Goal: Task Accomplishment & Management: Manage account settings

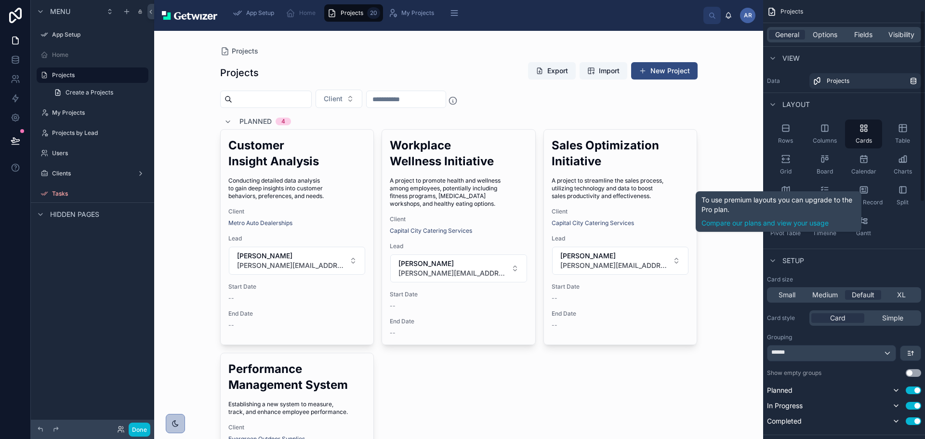
scroll to position [48, 0]
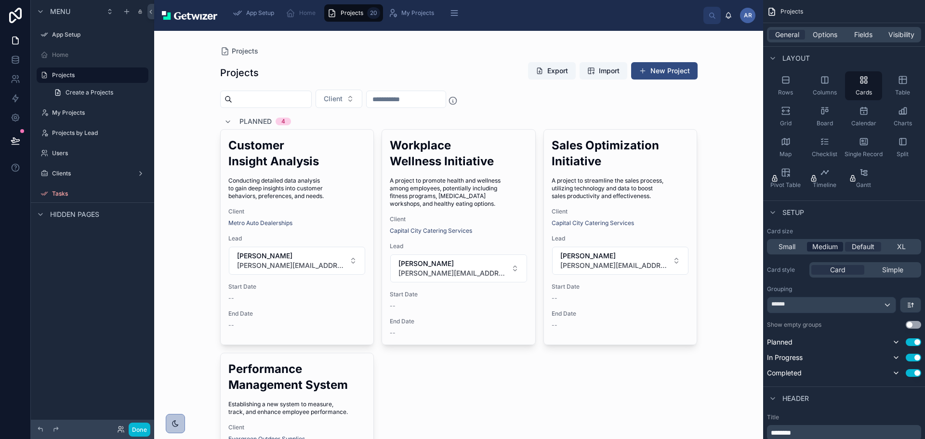
click at [812, 251] on span "Medium" at bounding box center [825, 247] width 26 height 10
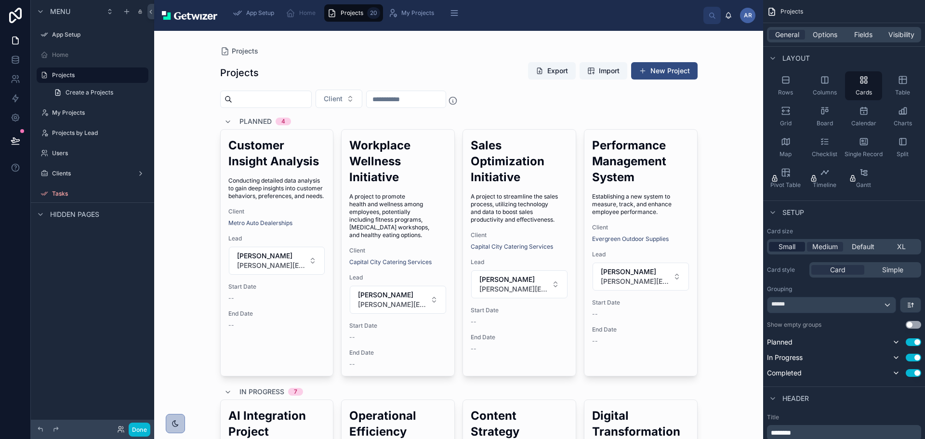
click at [778, 251] on span "Small" at bounding box center [786, 247] width 17 height 10
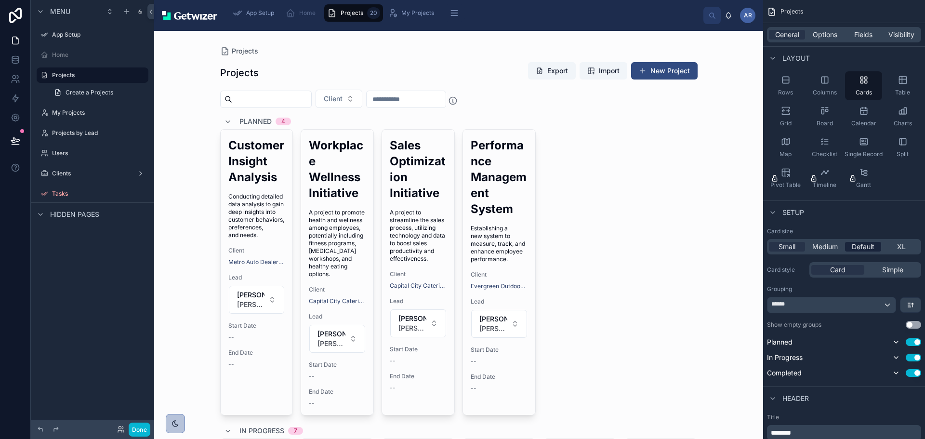
click at [851, 251] on span "Default" at bounding box center [862, 247] width 23 height 10
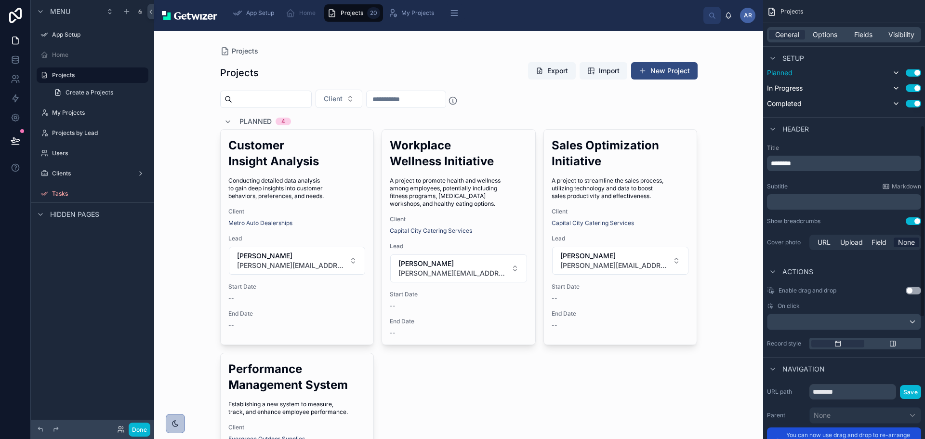
scroll to position [337, 0]
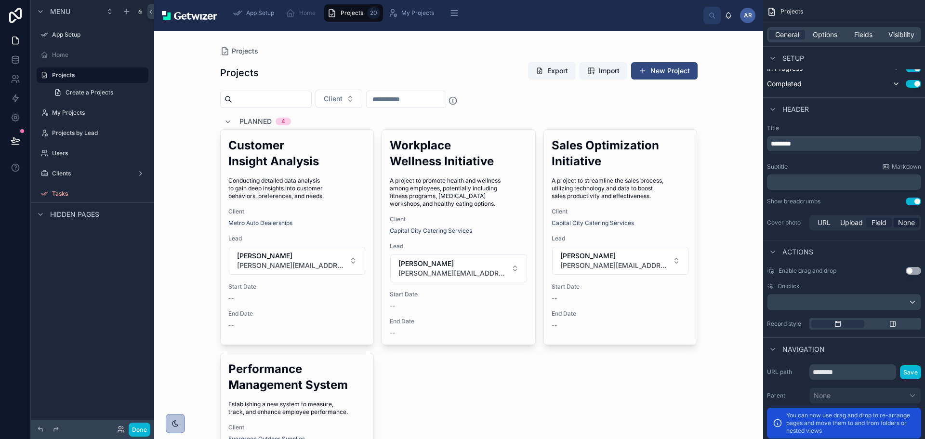
click at [871, 227] on span "Field" at bounding box center [878, 223] width 15 height 10
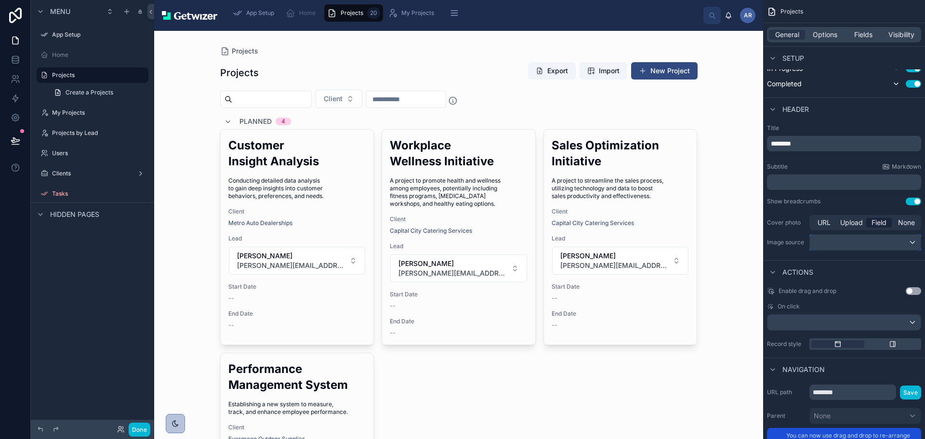
click at [894, 250] on div "scrollable content" at bounding box center [865, 242] width 111 height 15
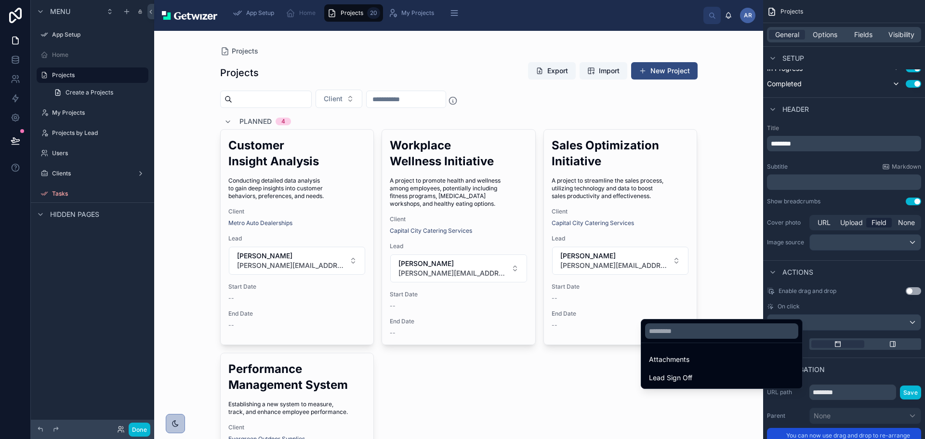
click at [894, 338] on div "scrollable content" at bounding box center [462, 219] width 925 height 439
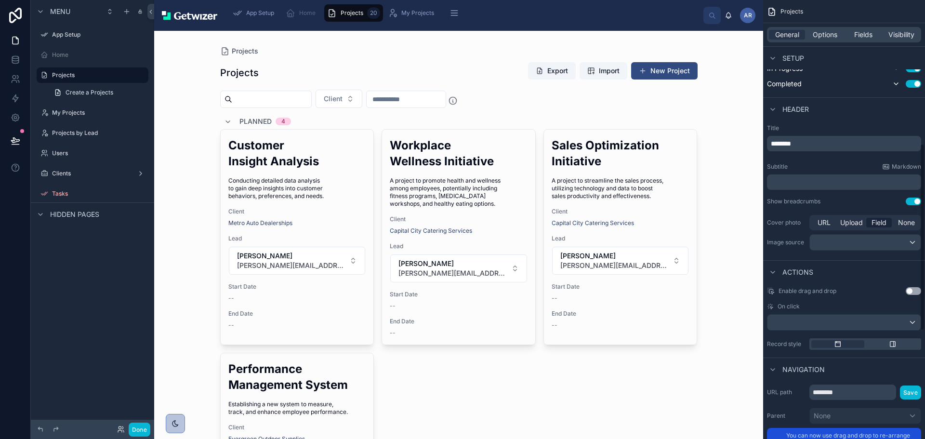
click at [898, 227] on span "None" at bounding box center [906, 223] width 17 height 10
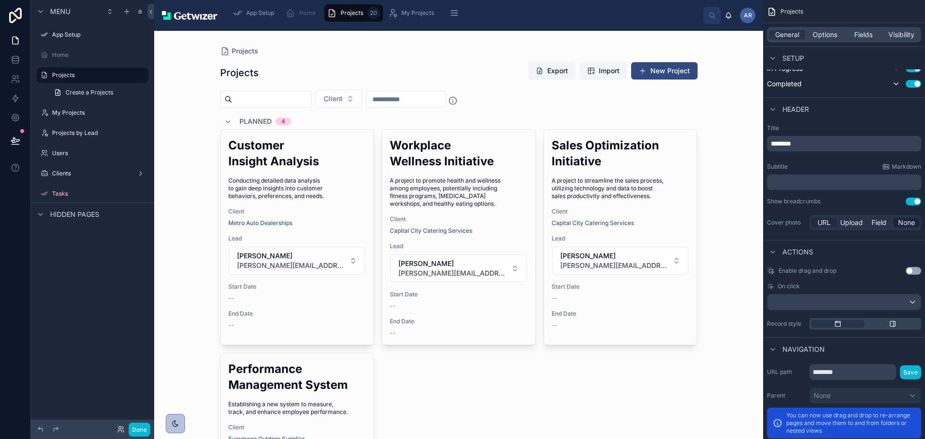
click at [817, 227] on span "URL" at bounding box center [823, 223] width 13 height 10
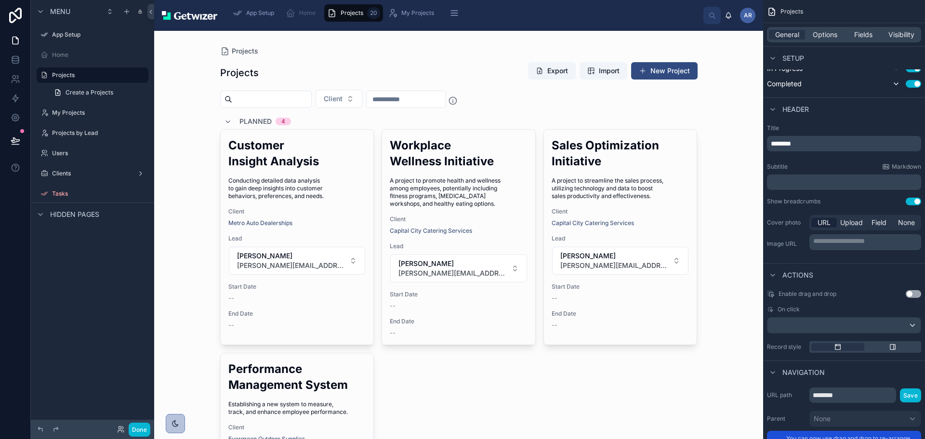
click at [832, 246] on p "**********" at bounding box center [866, 241] width 106 height 10
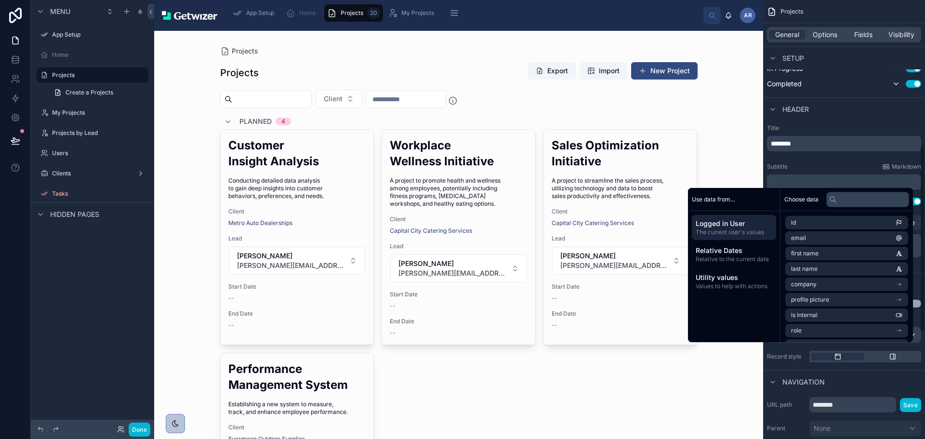
scroll to position [345, 0]
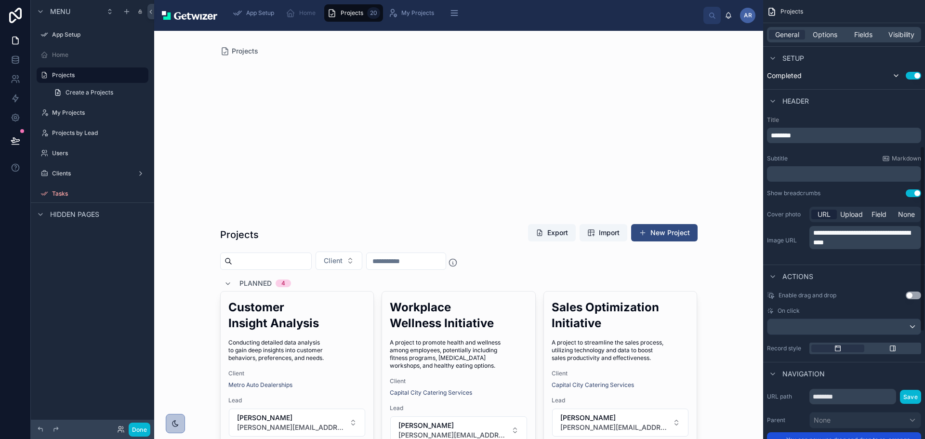
click at [767, 257] on div "**********" at bounding box center [844, 231] width 154 height 52
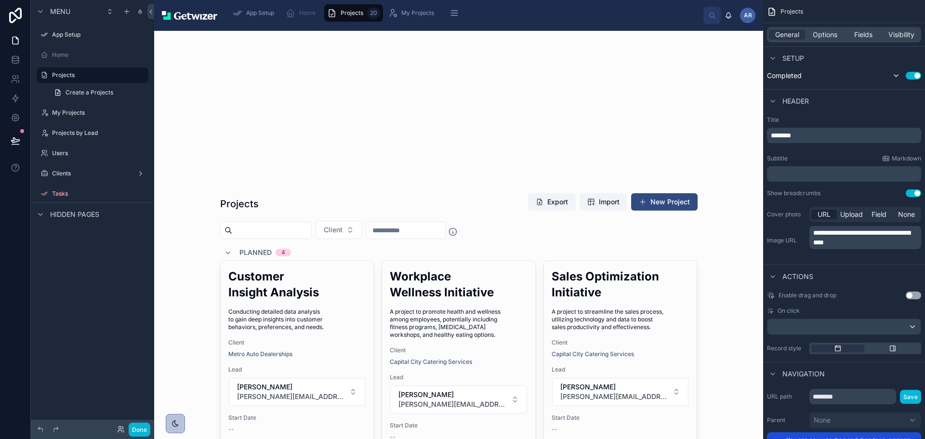
scroll to position [0, 0]
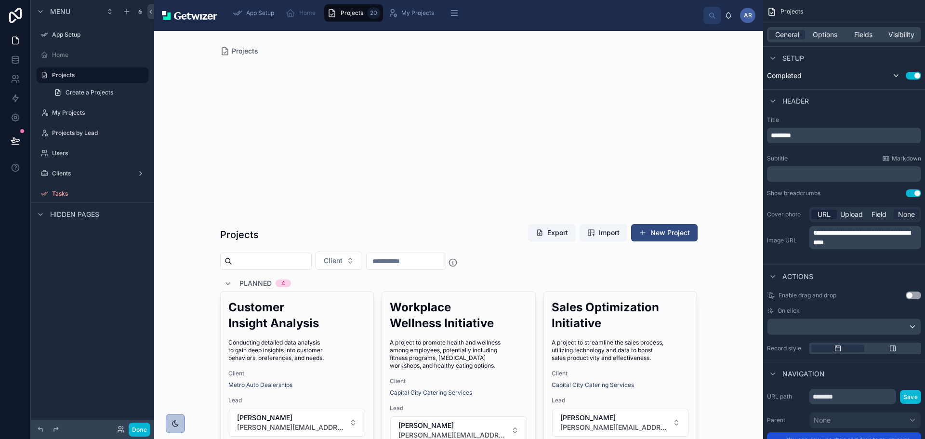
click at [899, 219] on span "None" at bounding box center [906, 214] width 17 height 10
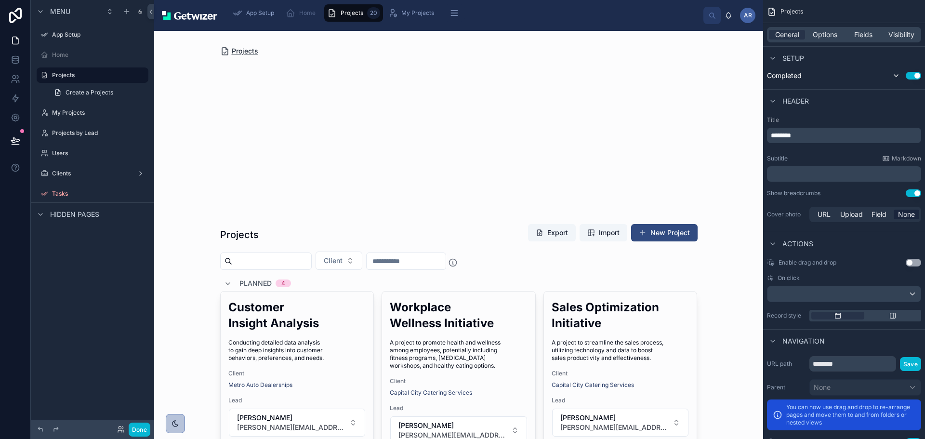
click at [246, 56] on span "Projects" at bounding box center [245, 51] width 26 height 10
click at [113, 96] on span "Create a Projects" at bounding box center [89, 93] width 48 height 8
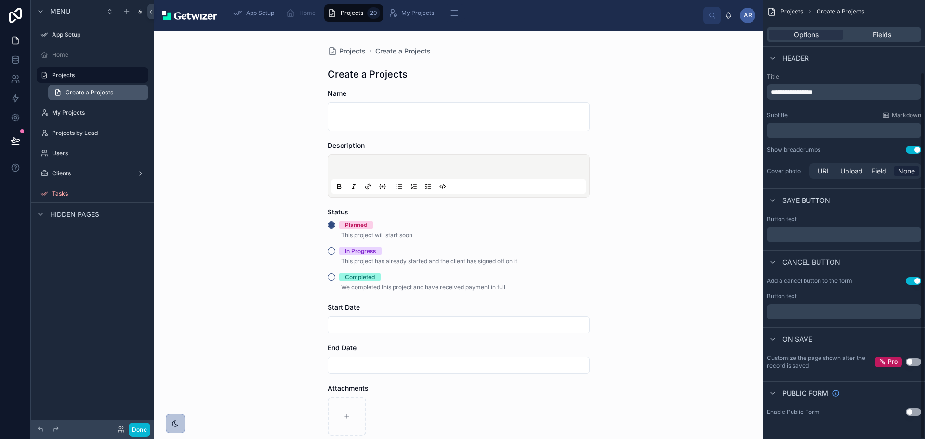
scroll to position [86, 0]
click at [100, 79] on label "Projects" at bounding box center [90, 75] width 77 height 8
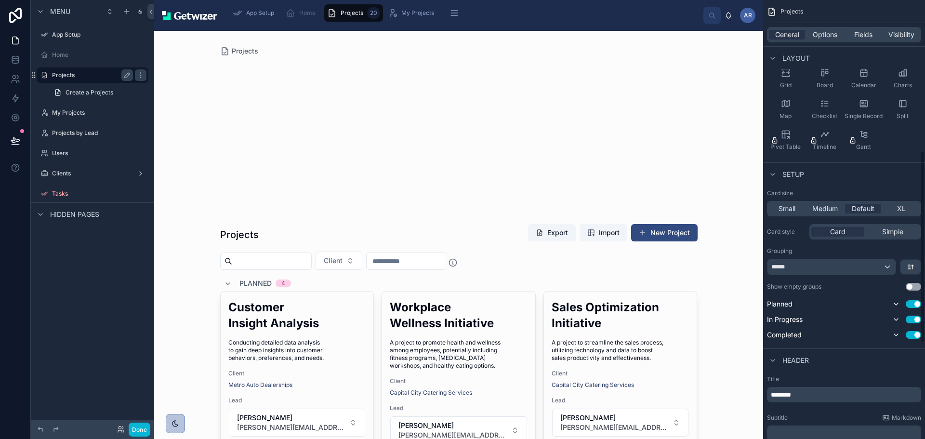
scroll to position [345, 0]
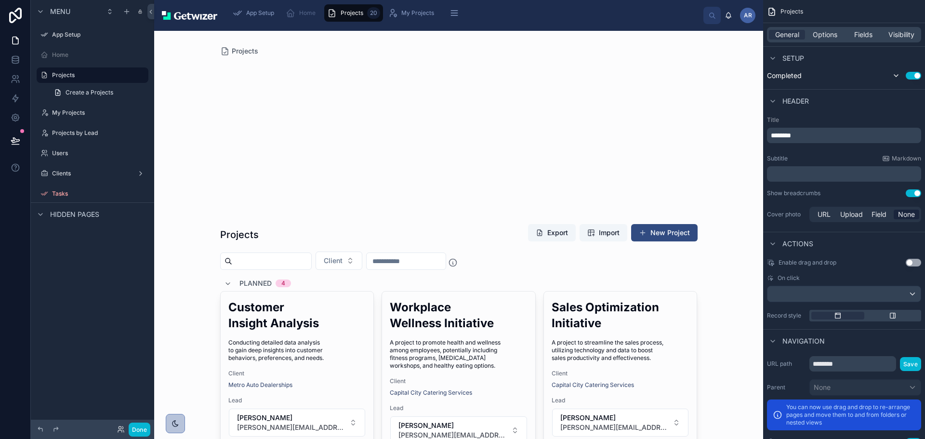
click at [898, 219] on span "None" at bounding box center [906, 214] width 17 height 10
click at [840, 219] on span "Upload" at bounding box center [851, 214] width 23 height 10
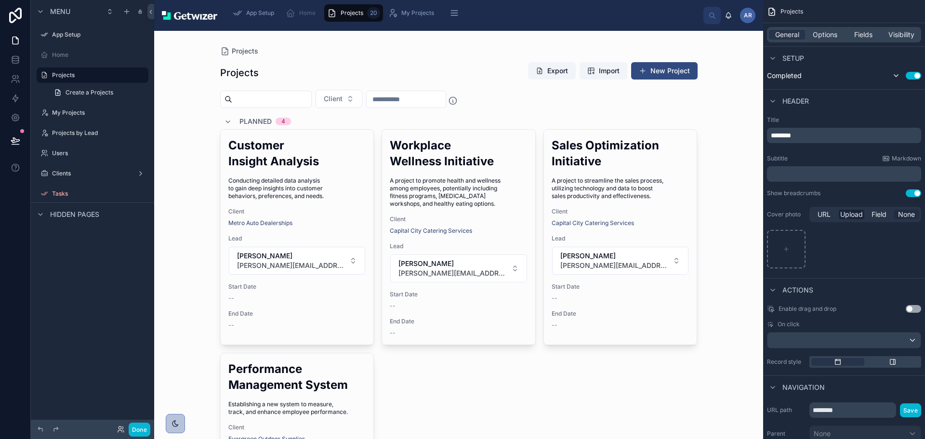
click at [899, 219] on span "None" at bounding box center [906, 214] width 17 height 10
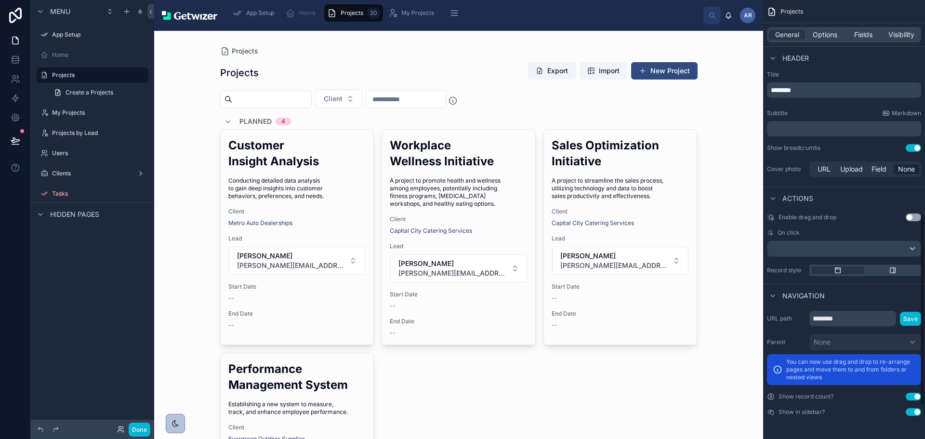
scroll to position [490, 0]
click at [907, 256] on div "scrollable content" at bounding box center [843, 248] width 153 height 15
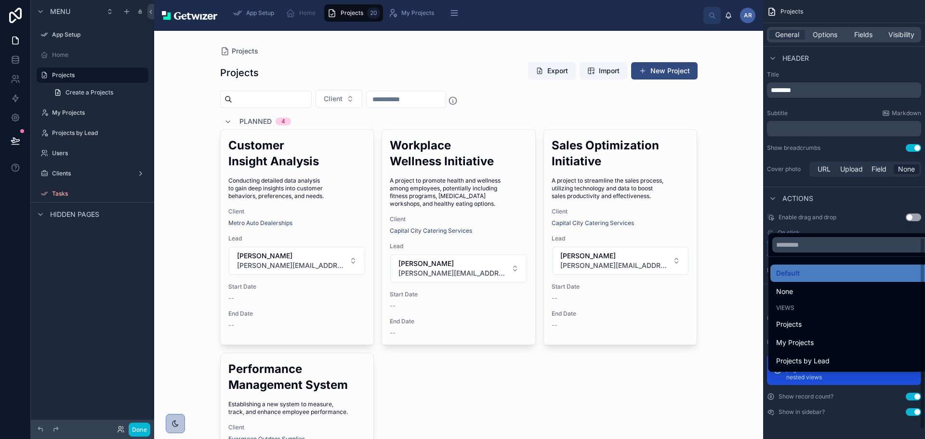
scroll to position [565, 0]
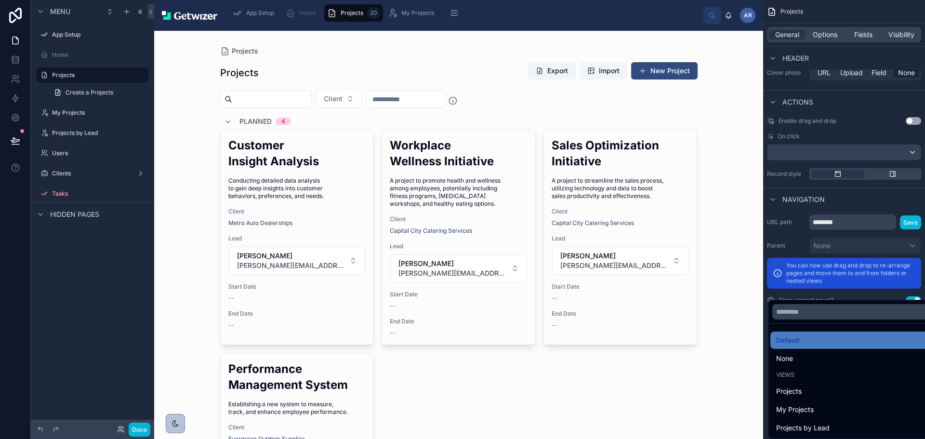
click at [886, 210] on div "scrollable content" at bounding box center [462, 219] width 925 height 439
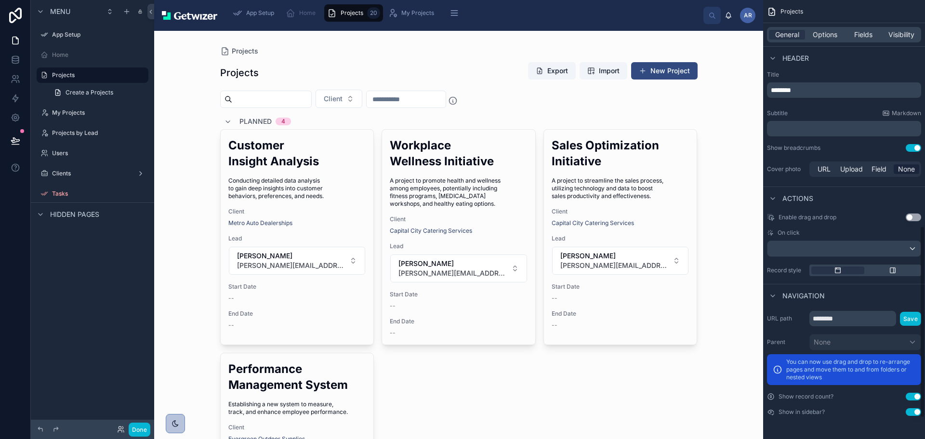
scroll to position [517, 0]
click at [889, 274] on icon "scrollable content" at bounding box center [893, 270] width 8 height 8
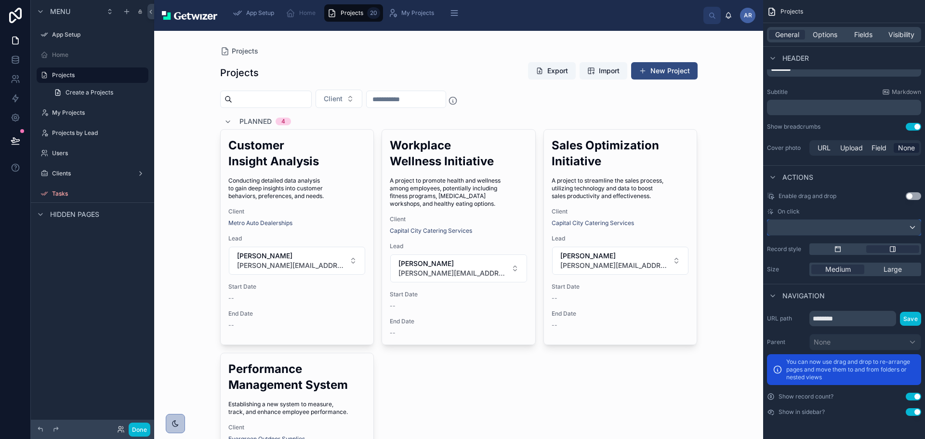
click at [907, 235] on div "scrollable content" at bounding box center [843, 227] width 153 height 15
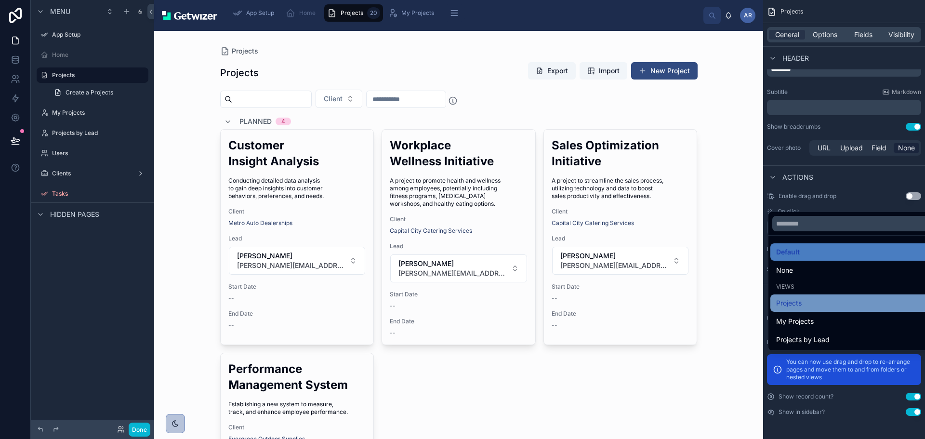
click at [829, 297] on div "Projects" at bounding box center [863, 303] width 175 height 12
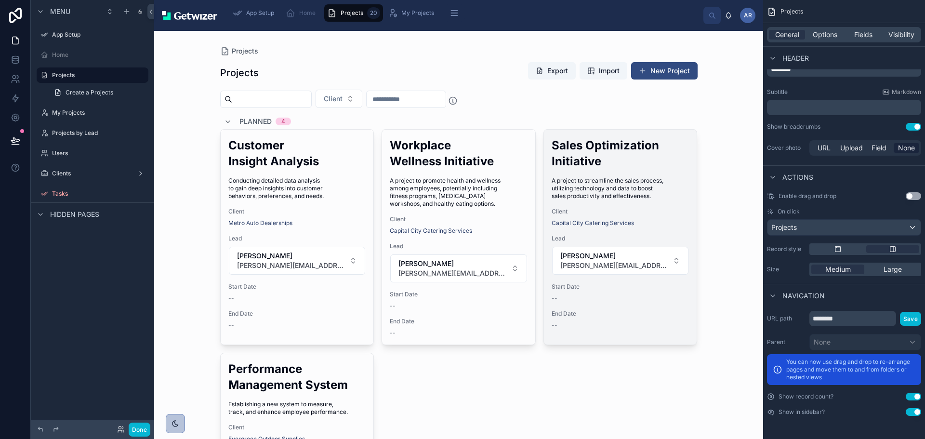
click at [604, 169] on h2 "Sales Optimization Initiative" at bounding box center [620, 153] width 138 height 32
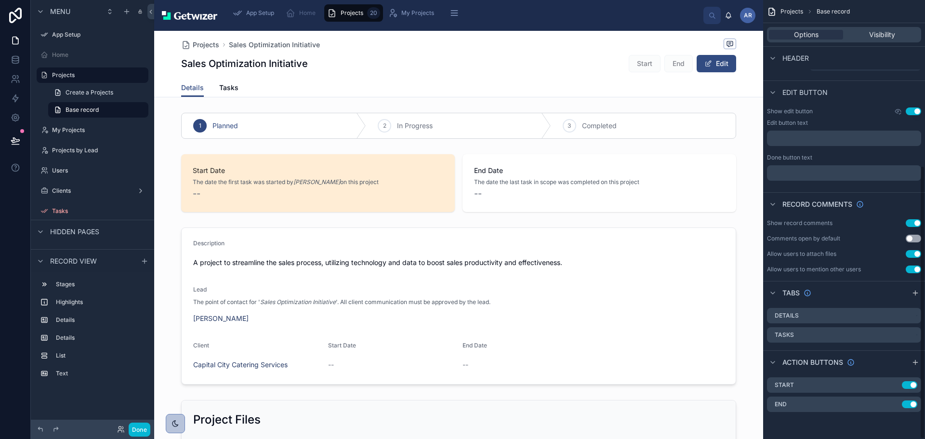
scroll to position [265, 0]
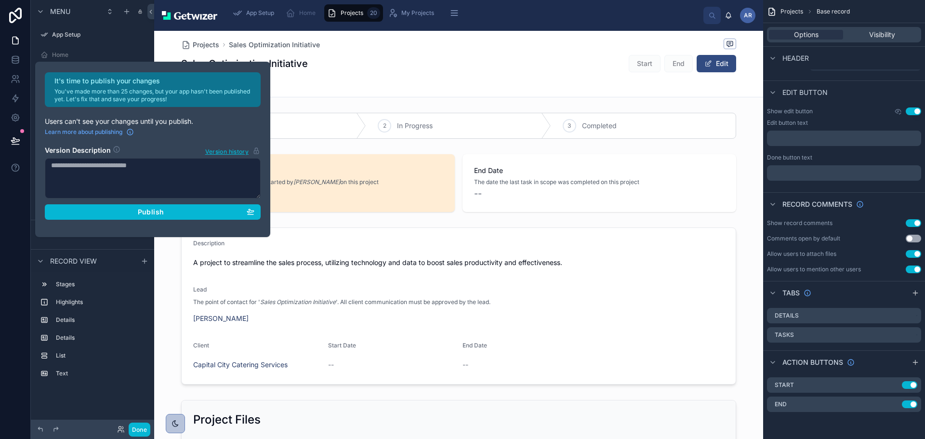
click at [7, 301] on div at bounding box center [15, 219] width 31 height 439
click at [163, 216] on div "Publish" at bounding box center [152, 212] width 203 height 9
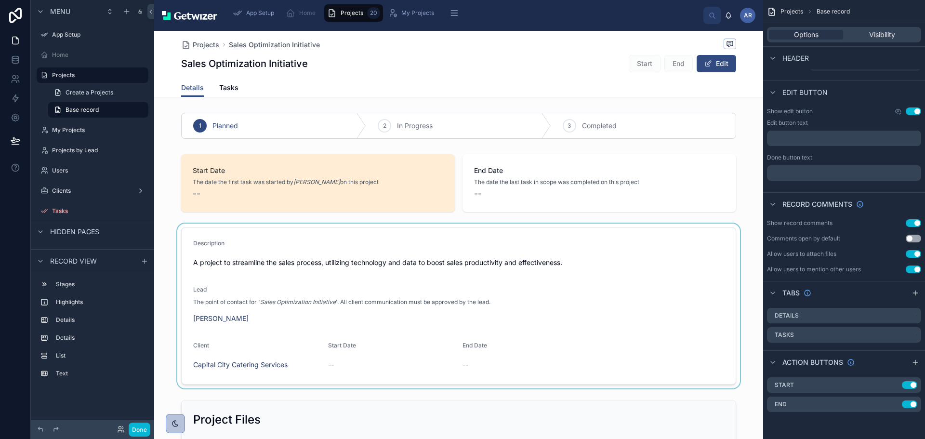
click at [634, 289] on div at bounding box center [458, 305] width 609 height 165
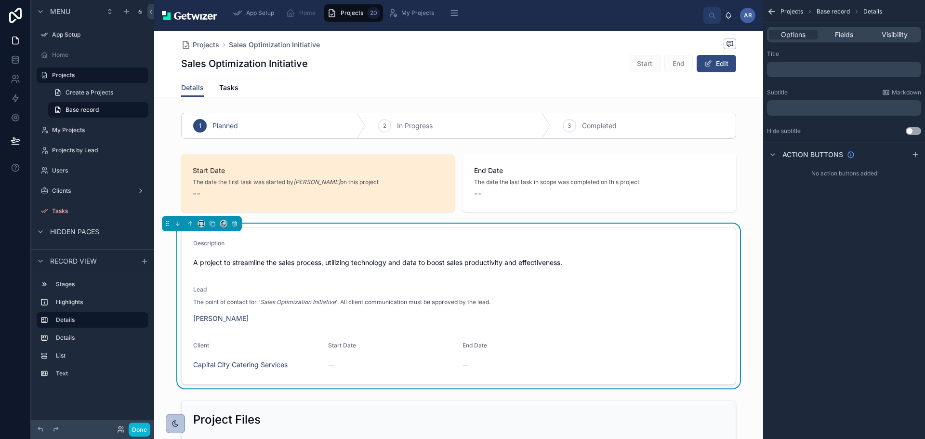
scroll to position [0, 0]
click at [99, 114] on span "Base record" at bounding box center [81, 110] width 33 height 8
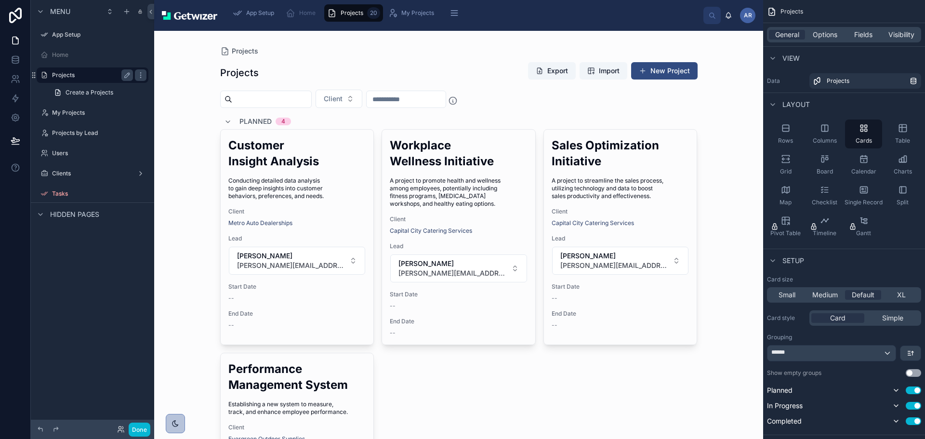
click at [91, 79] on label "Projects" at bounding box center [90, 75] width 77 height 8
click at [76, 79] on label "Projects" at bounding box center [90, 75] width 77 height 8
click at [73, 117] on label "My Projects" at bounding box center [90, 113] width 77 height 8
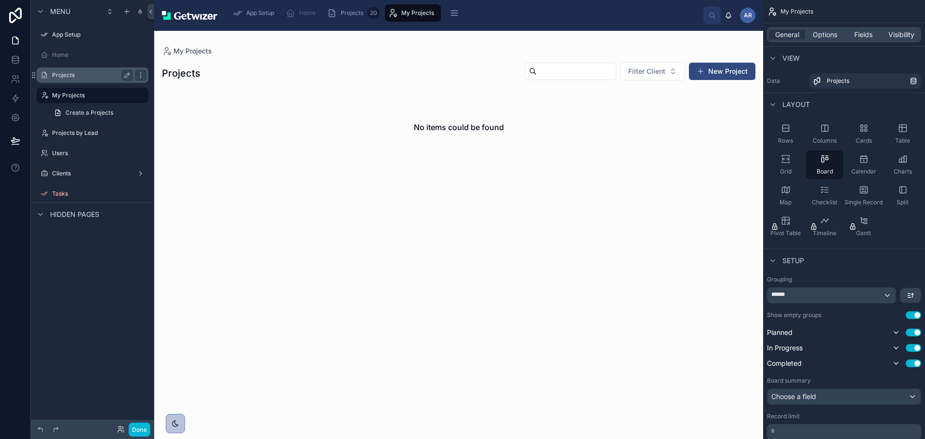
click at [81, 81] on div "Projects" at bounding box center [92, 75] width 81 height 12
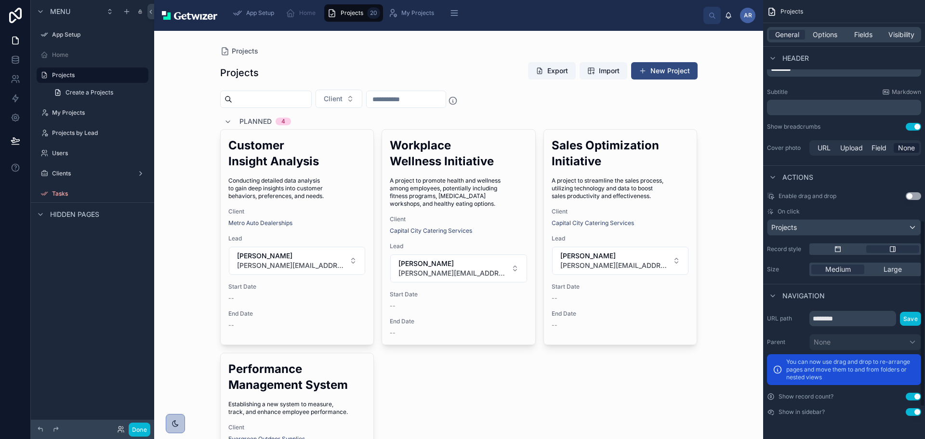
scroll to position [385, 0]
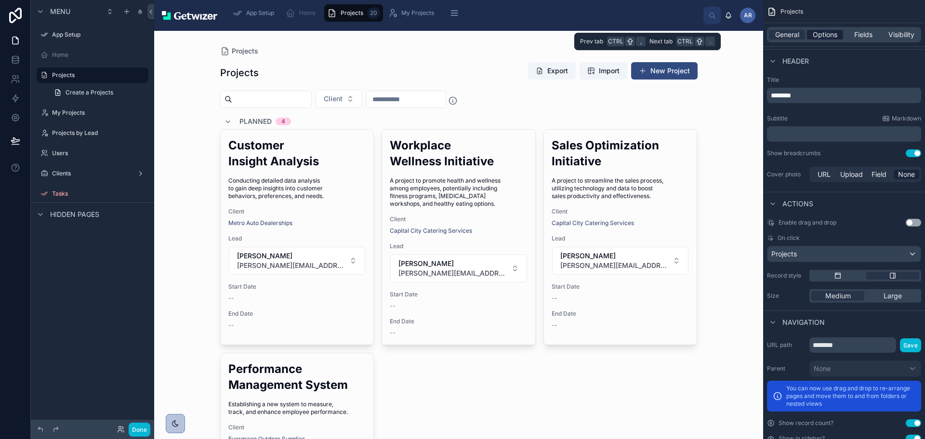
click at [812, 39] on span "Options" at bounding box center [824, 35] width 25 height 10
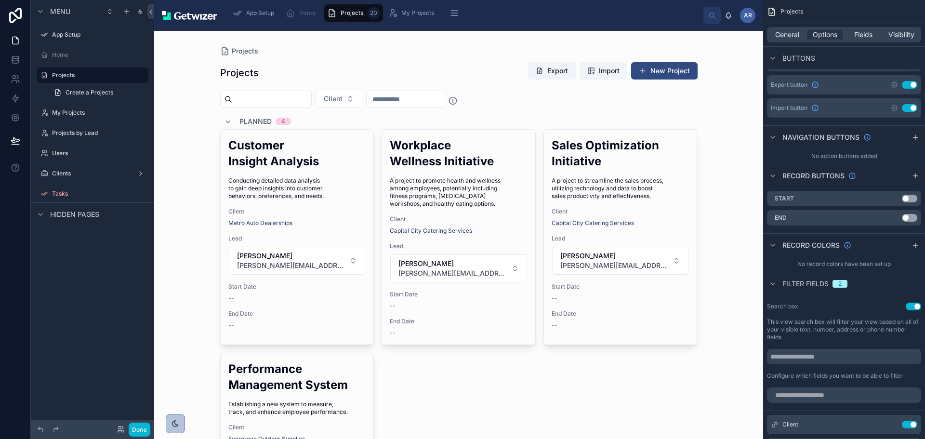
click at [902, 89] on button "Use setting" at bounding box center [909, 85] width 15 height 8
click at [902, 112] on button "Use setting" at bounding box center [909, 108] width 15 height 8
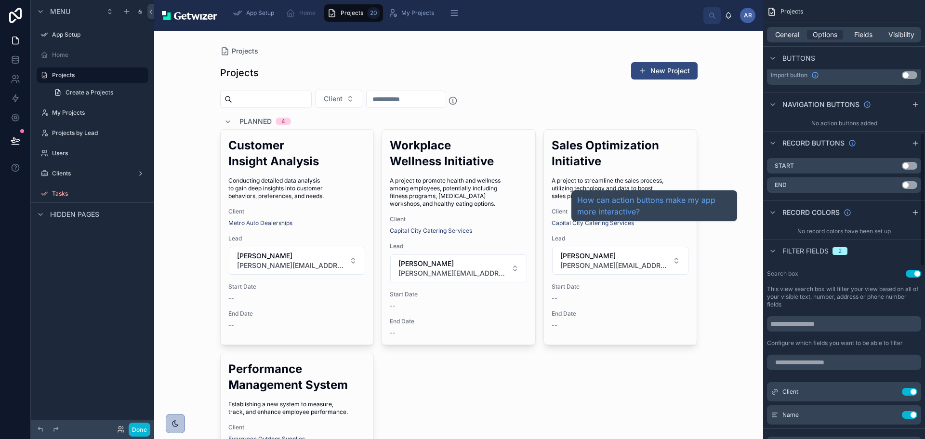
scroll to position [433, 0]
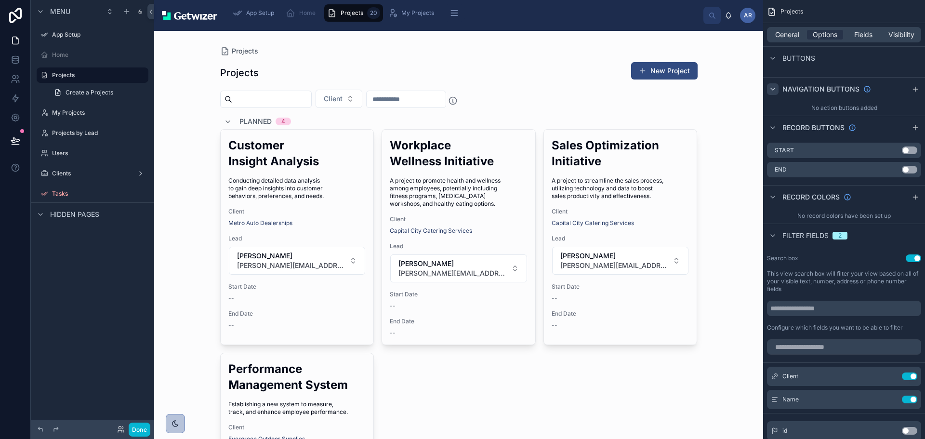
click at [769, 93] on icon "scrollable content" at bounding box center [773, 89] width 8 height 8
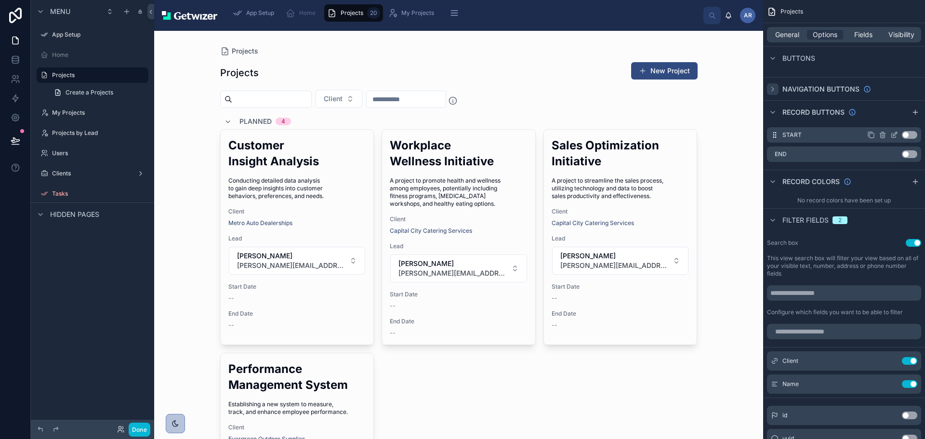
click at [906, 139] on button "Use setting" at bounding box center [909, 135] width 15 height 8
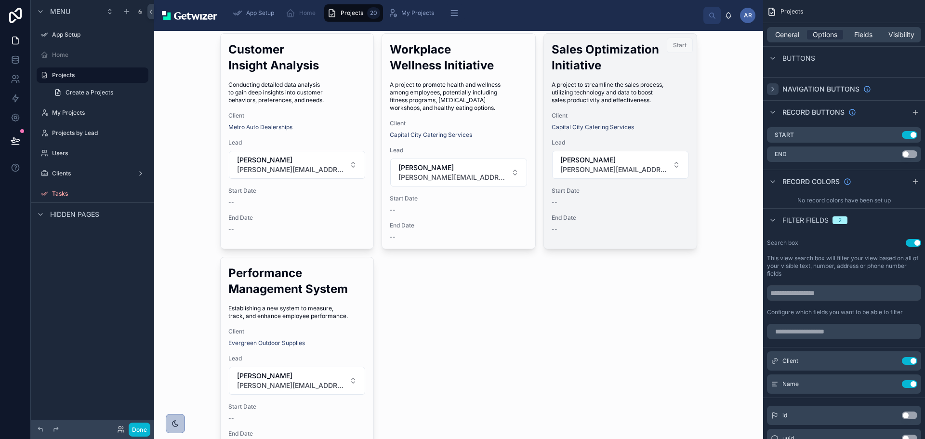
scroll to position [144, 0]
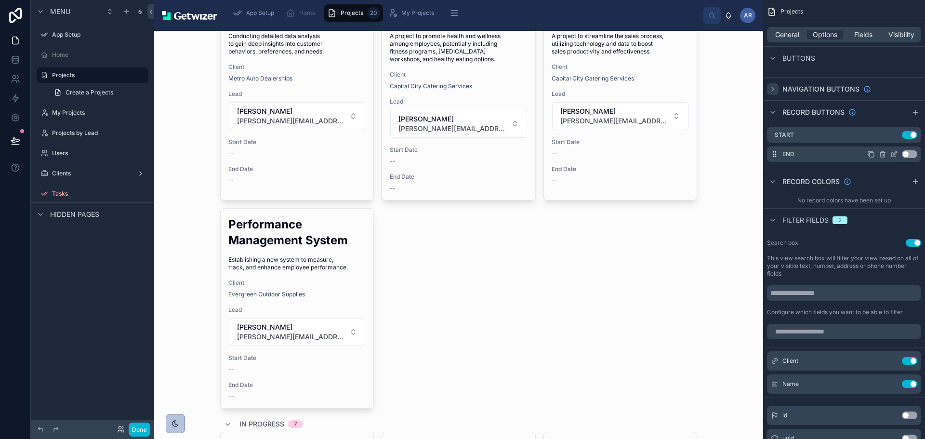
click at [907, 158] on button "Use setting" at bounding box center [909, 154] width 15 height 8
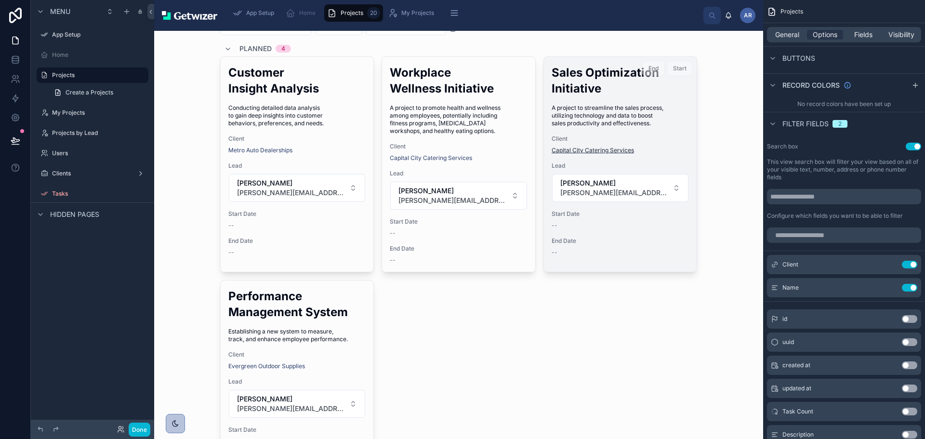
scroll to position [0, 0]
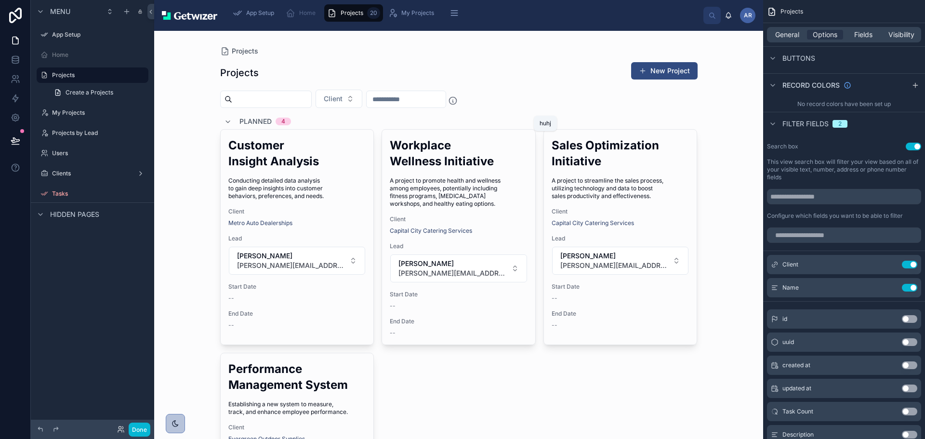
click at [457, 105] on icon at bounding box center [453, 101] width 10 height 10
click at [445, 106] on input "text" at bounding box center [405, 98] width 79 height 13
click at [902, 62] on button "Use setting" at bounding box center [909, 58] width 15 height 8
click at [902, 42] on button "Use setting" at bounding box center [909, 39] width 15 height 8
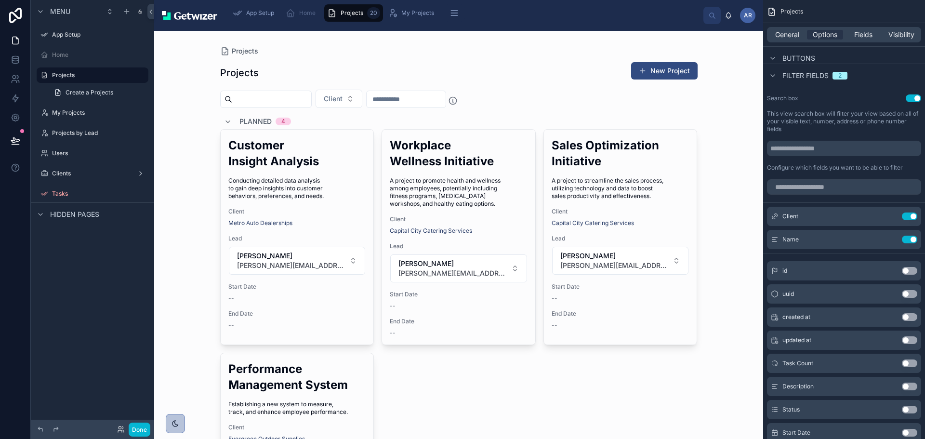
click at [767, 43] on div "scrollable content" at bounding box center [773, 37] width 12 height 12
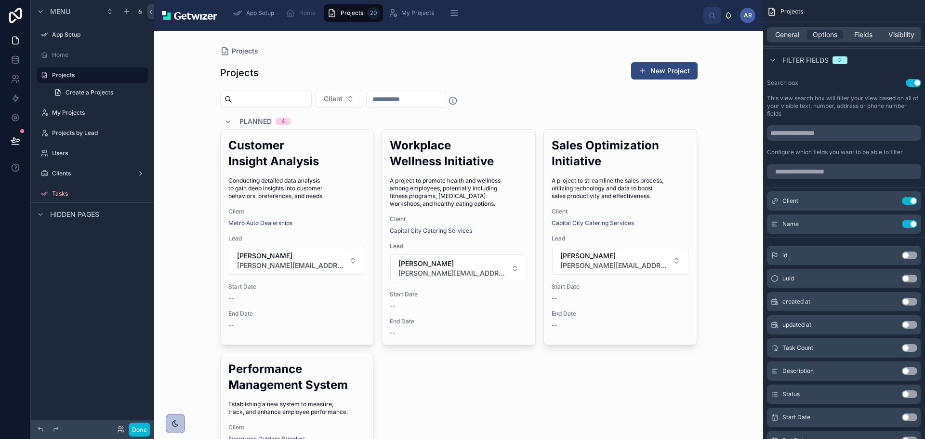
click at [769, 41] on icon "scrollable content" at bounding box center [773, 37] width 8 height 8
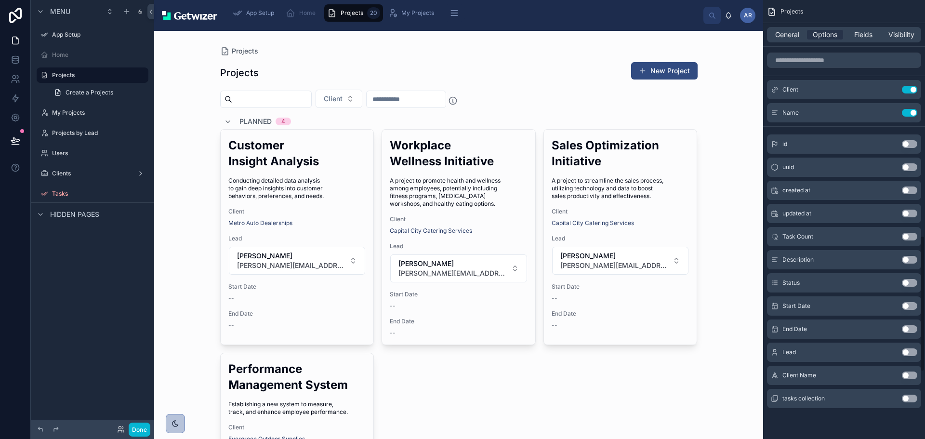
scroll to position [786, 0]
click at [912, 194] on button "Use setting" at bounding box center [909, 190] width 15 height 8
click at [902, 117] on button "Use setting" at bounding box center [909, 113] width 15 height 8
click at [445, 106] on input "text" at bounding box center [405, 98] width 79 height 13
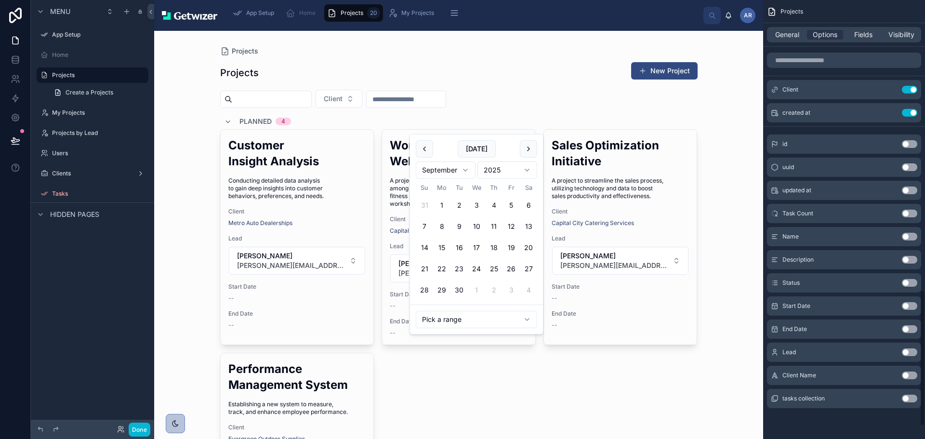
scroll to position [975, 0]
click at [908, 371] on button "Use setting" at bounding box center [909, 375] width 15 height 8
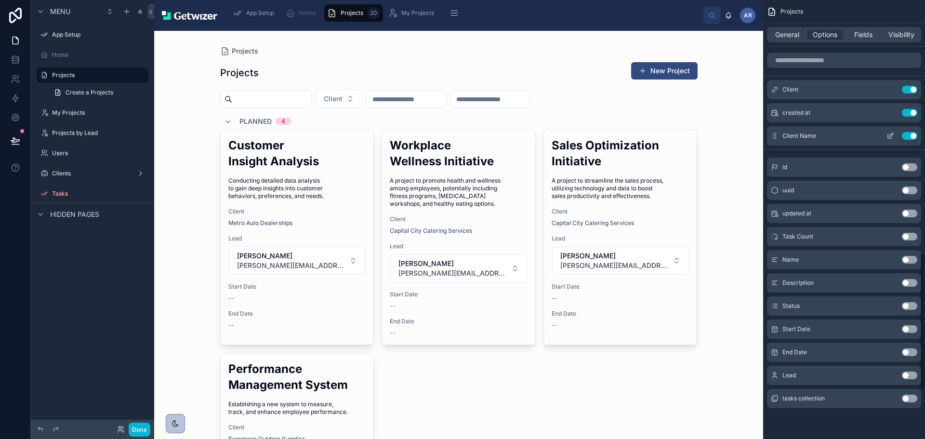
scroll to position [783, 0]
click at [854, 39] on span "Fields" at bounding box center [863, 35] width 18 height 10
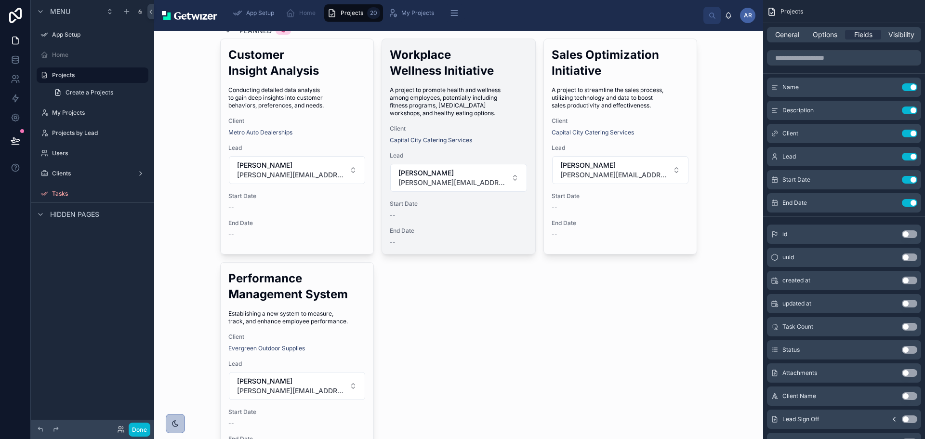
scroll to position [96, 0]
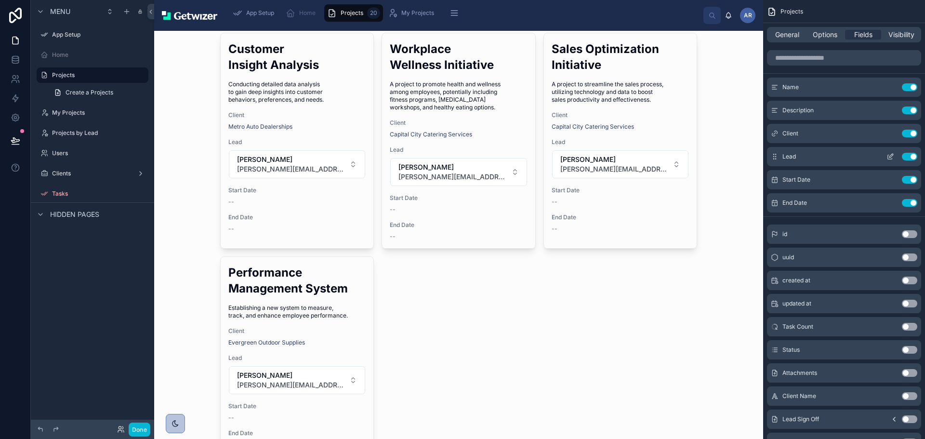
click at [886, 160] on icon "scrollable content" at bounding box center [890, 157] width 8 height 8
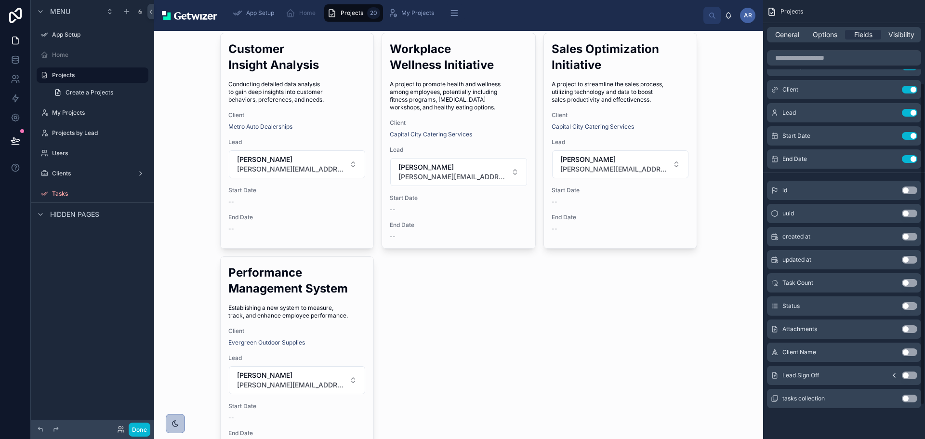
scroll to position [0, 0]
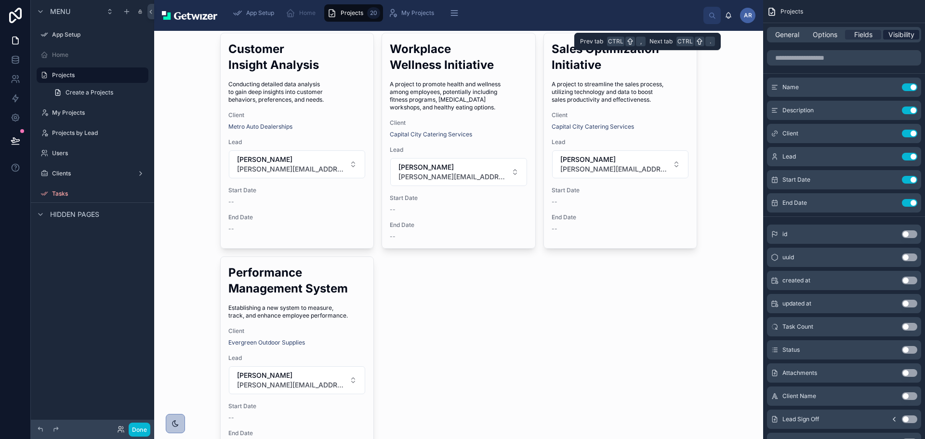
click at [894, 39] on span "Visibility" at bounding box center [901, 35] width 26 height 10
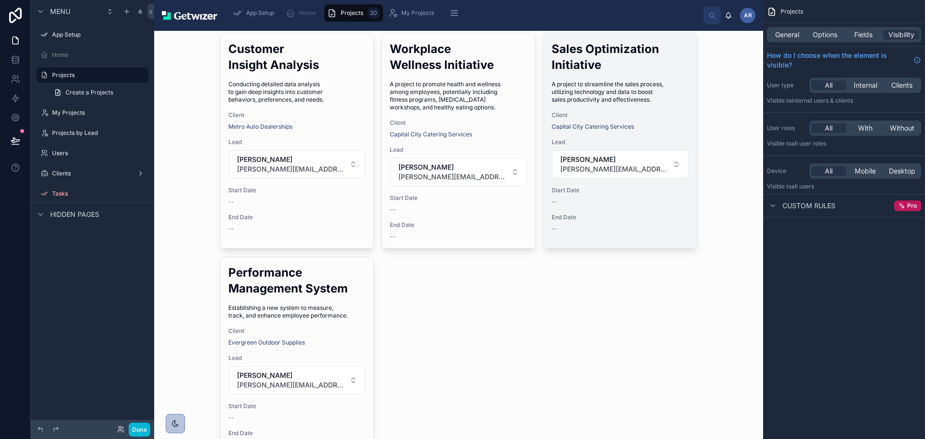
click at [644, 73] on h2 "Sales Optimization Initiative" at bounding box center [620, 57] width 138 height 32
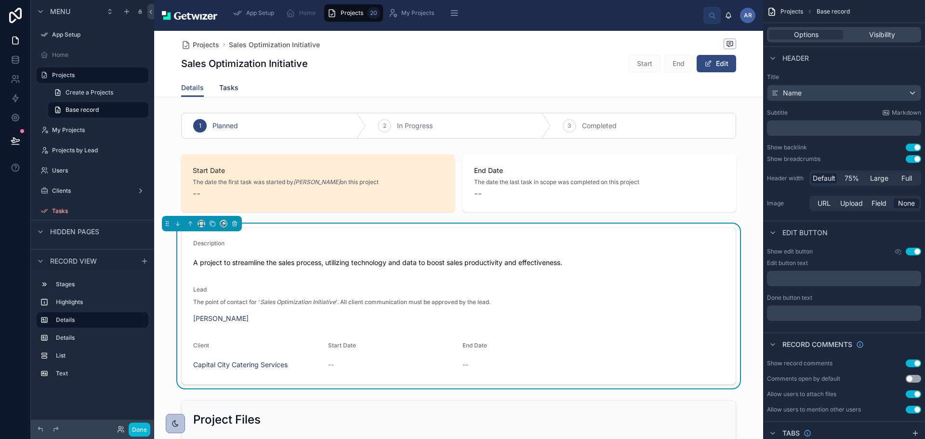
click at [238, 92] on span "Tasks" at bounding box center [228, 88] width 19 height 10
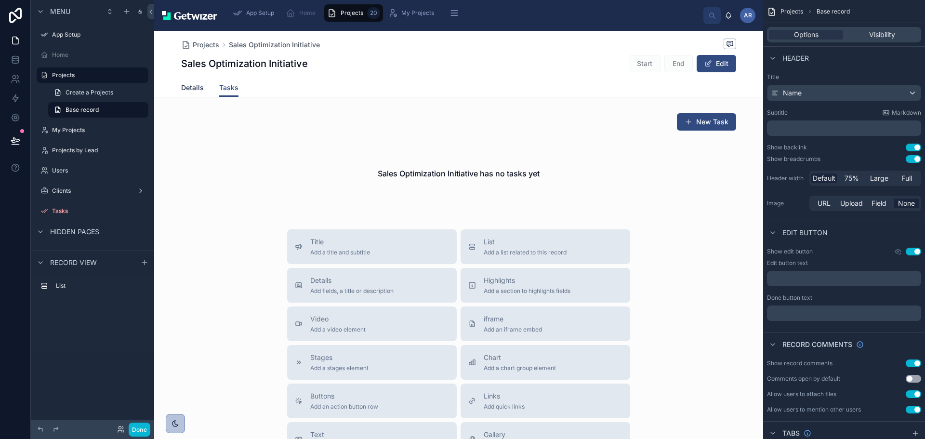
click at [203, 92] on span "Details" at bounding box center [192, 88] width 23 height 10
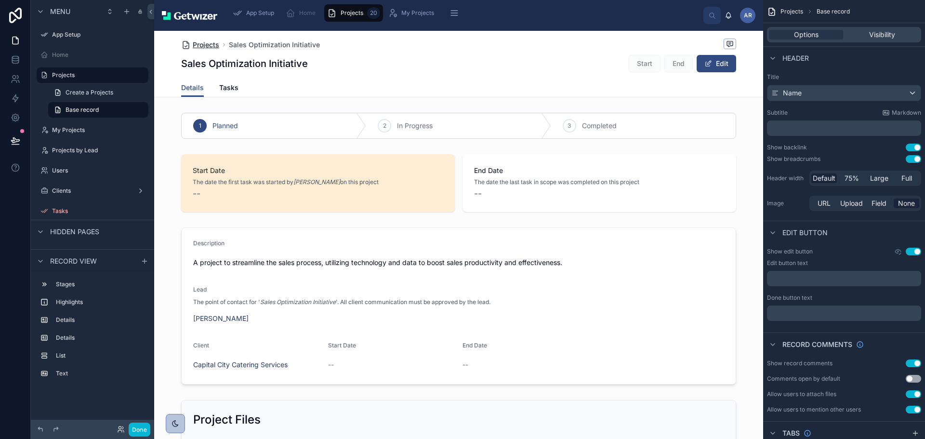
click at [219, 50] on span "Projects" at bounding box center [206, 45] width 26 height 10
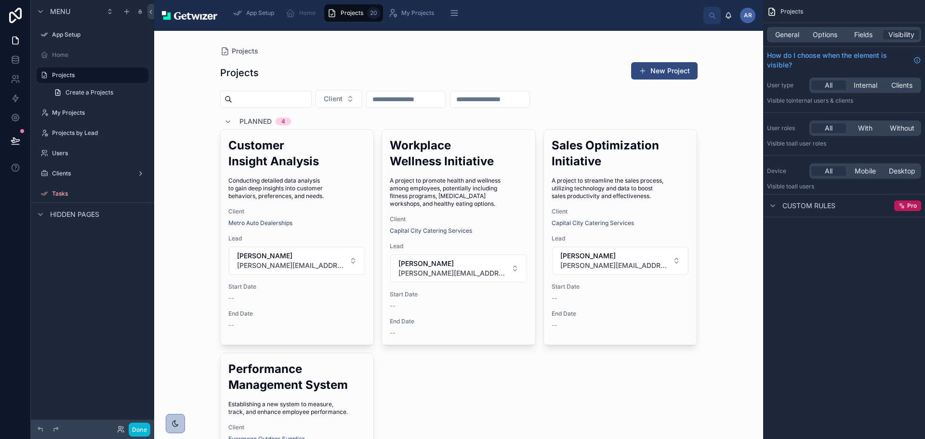
click at [603, 108] on div "Client" at bounding box center [458, 99] width 477 height 18
click at [771, 39] on div "General" at bounding box center [787, 35] width 36 height 10
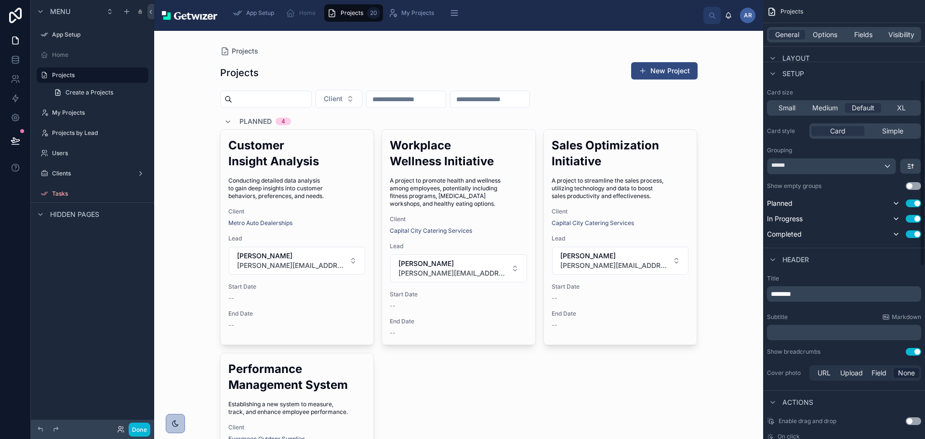
scroll to position [193, 0]
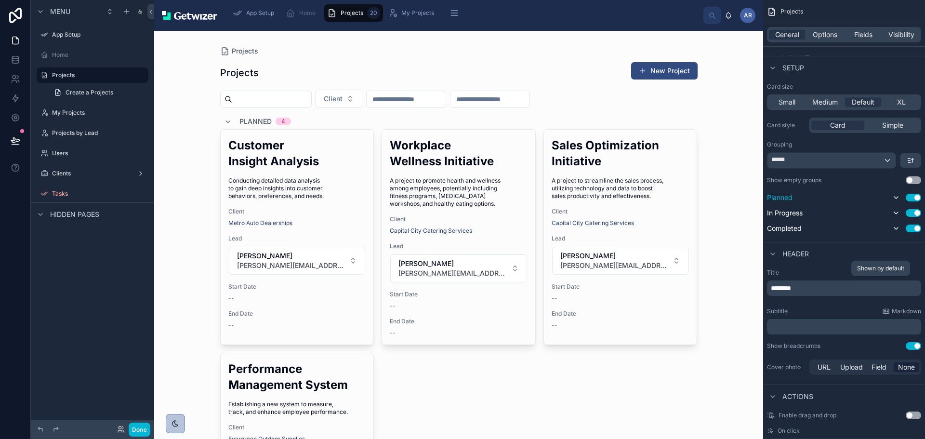
click at [892, 201] on icon "scrollable content" at bounding box center [896, 198] width 8 height 8
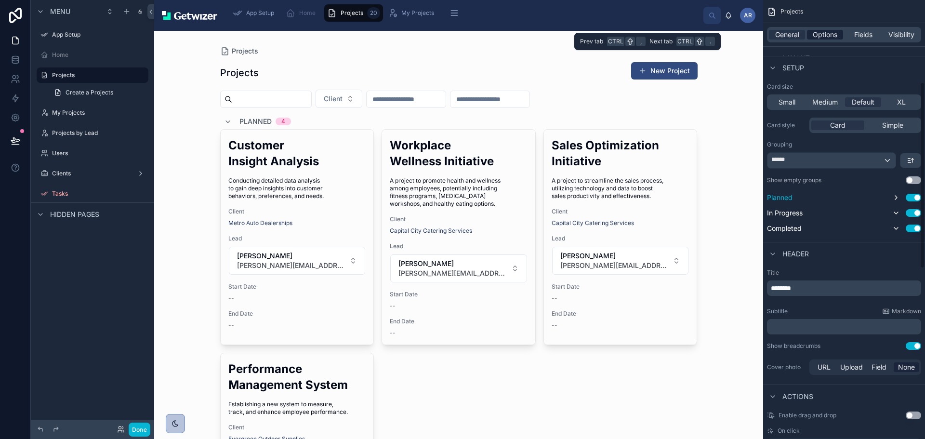
click at [812, 39] on span "Options" at bounding box center [824, 35] width 25 height 10
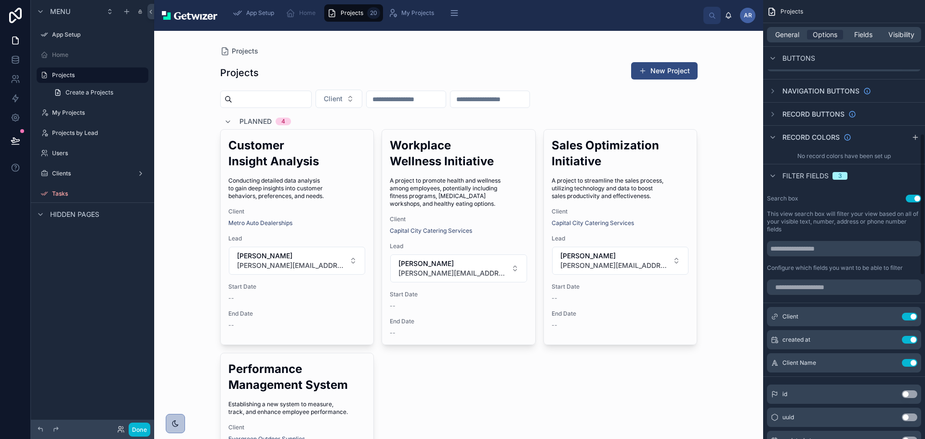
scroll to position [433, 0]
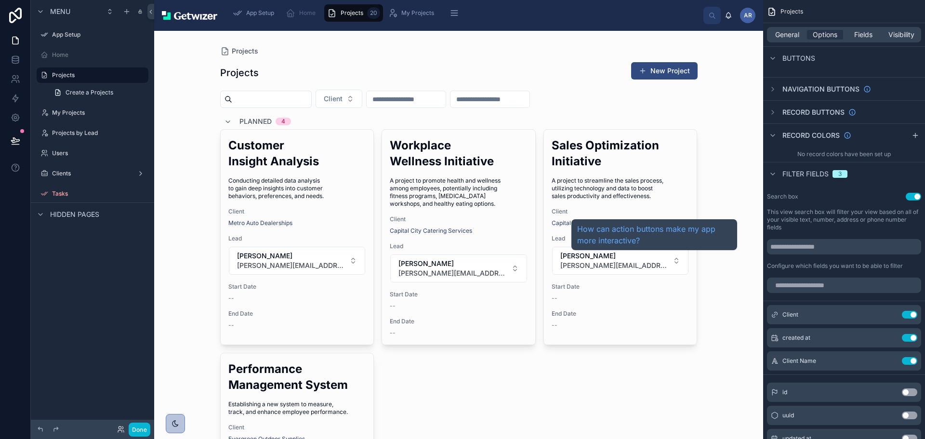
click at [799, 117] on span "Record buttons" at bounding box center [813, 112] width 62 height 10
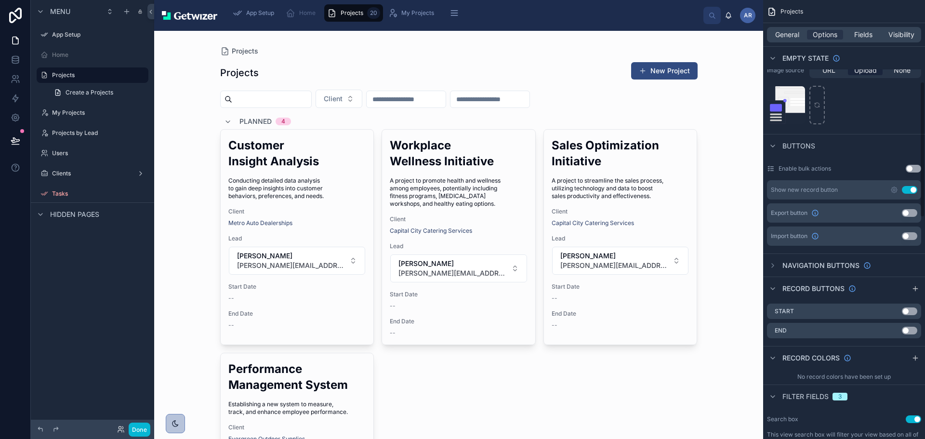
scroll to position [257, 0]
click at [854, 39] on span "Fields" at bounding box center [863, 35] width 18 height 10
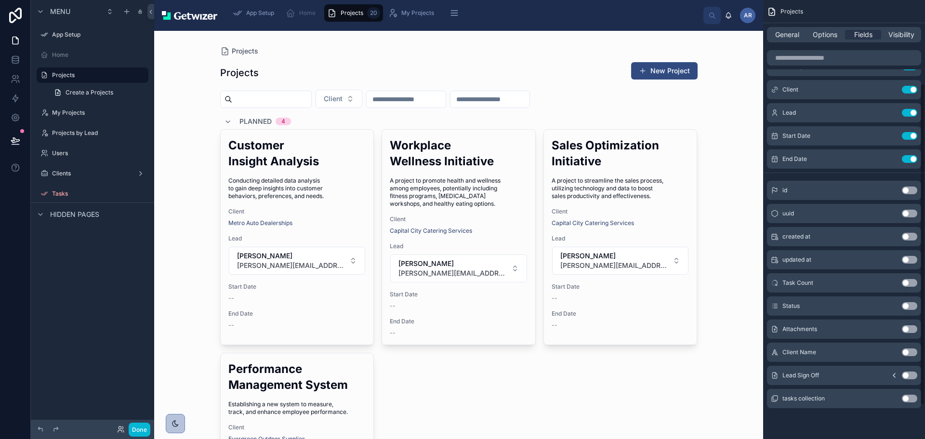
scroll to position [159, 0]
click at [913, 348] on button "Use setting" at bounding box center [909, 352] width 15 height 8
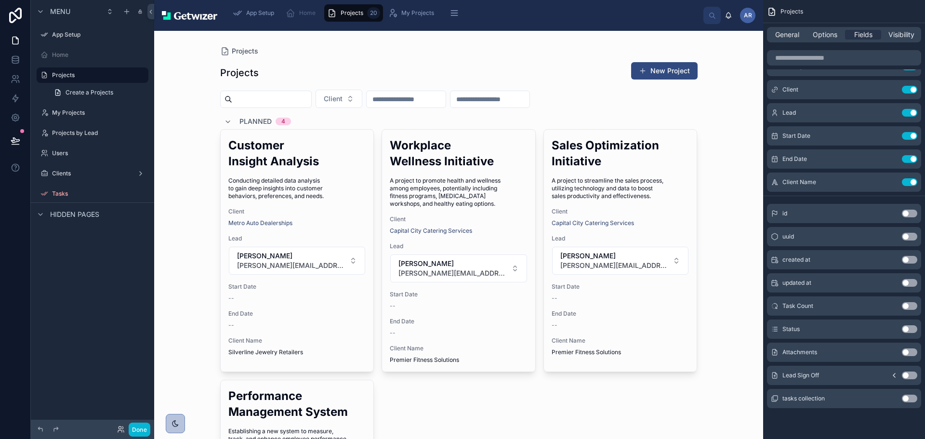
click at [908, 348] on button "Use setting" at bounding box center [909, 352] width 15 height 8
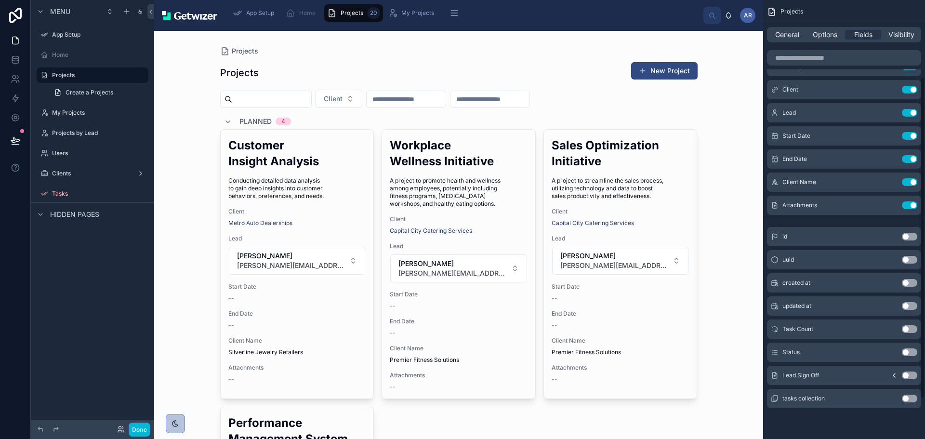
scroll to position [63, 0]
click at [909, 39] on span "Visibility" at bounding box center [901, 35] width 26 height 10
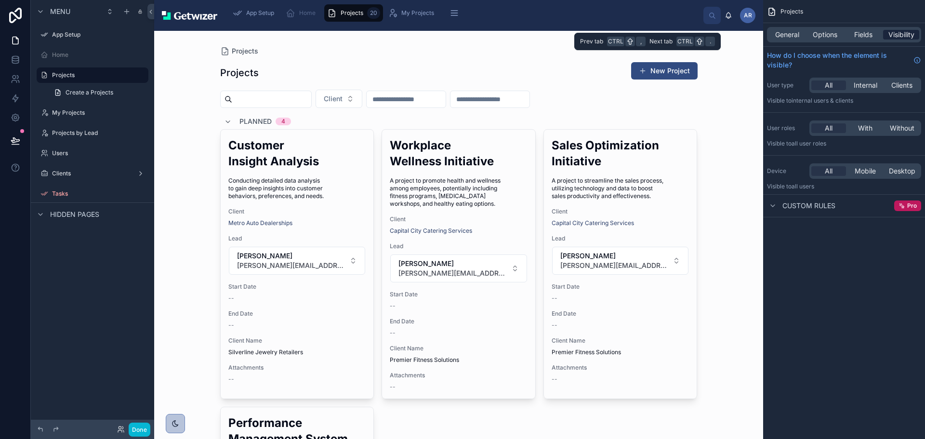
scroll to position [0, 0]
click at [769, 209] on icon "scrollable content" at bounding box center [773, 206] width 8 height 8
click at [740, 23] on div "AR" at bounding box center [747, 15] width 15 height 15
click at [740, 13] on div "AR" at bounding box center [747, 15] width 15 height 15
click at [726, 17] on icon at bounding box center [728, 15] width 5 height 4
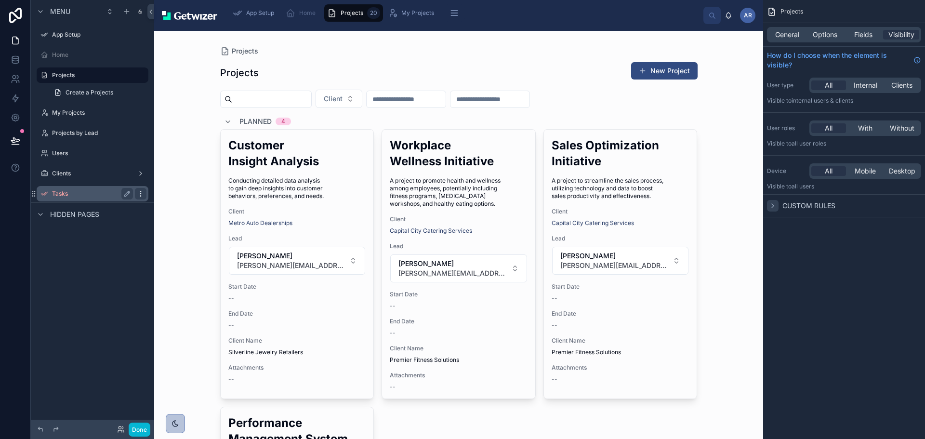
click at [144, 197] on icon "scrollable content" at bounding box center [141, 194] width 8 height 8
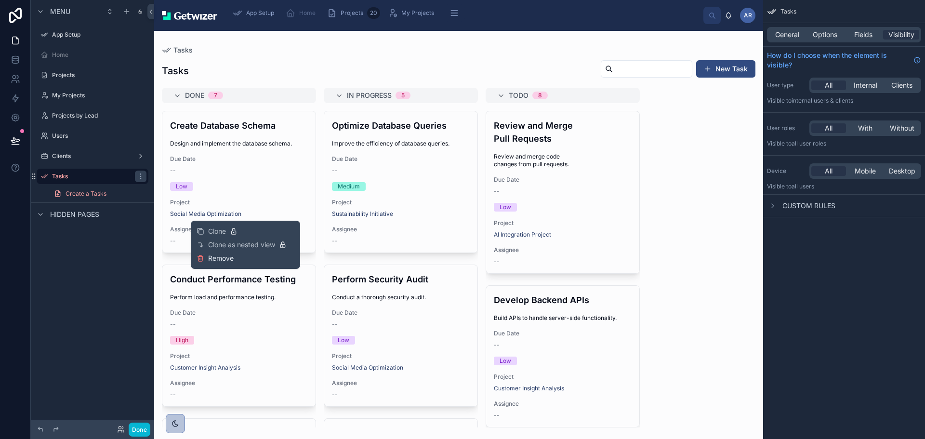
click at [222, 263] on span "Remove" at bounding box center [221, 258] width 26 height 10
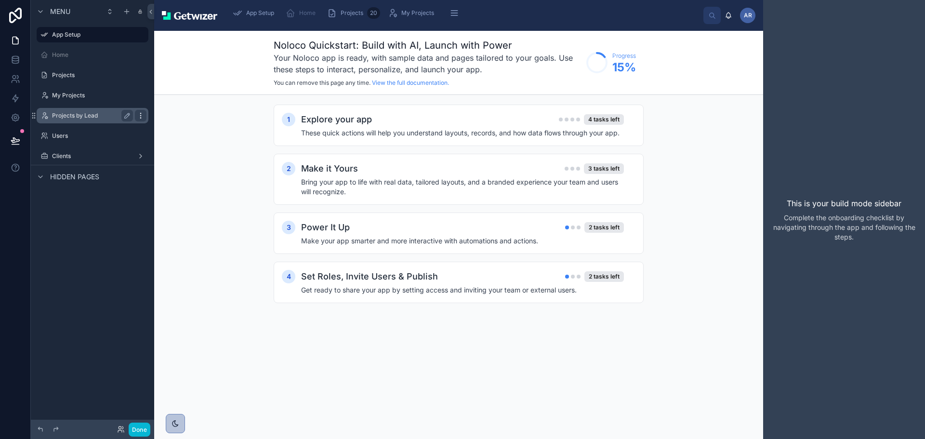
click at [144, 119] on icon "scrollable content" at bounding box center [141, 116] width 8 height 8
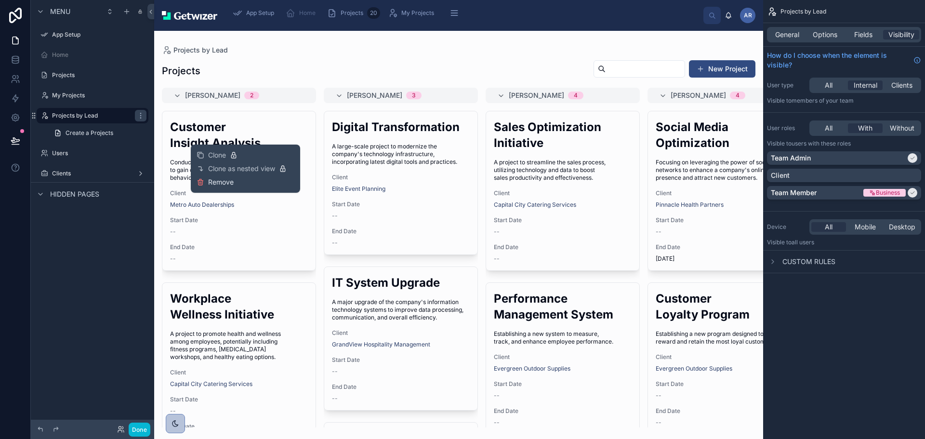
click at [209, 187] on button "Remove" at bounding box center [214, 182] width 37 height 10
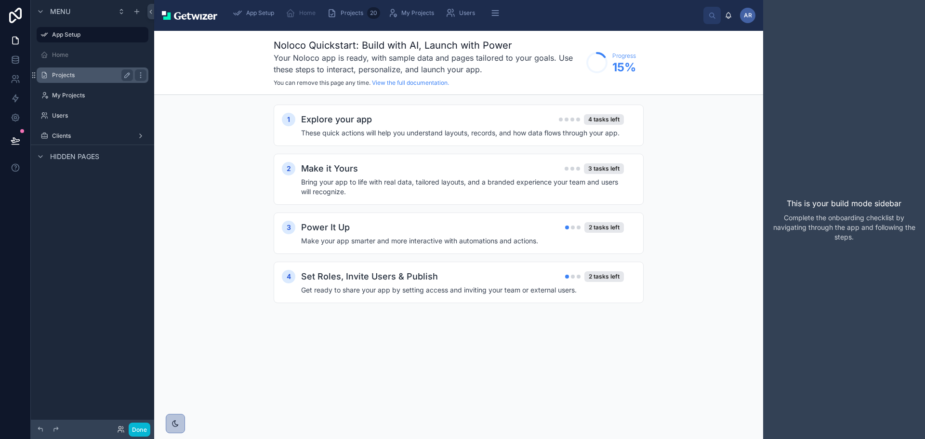
click at [87, 79] on label "Projects" at bounding box center [90, 75] width 77 height 8
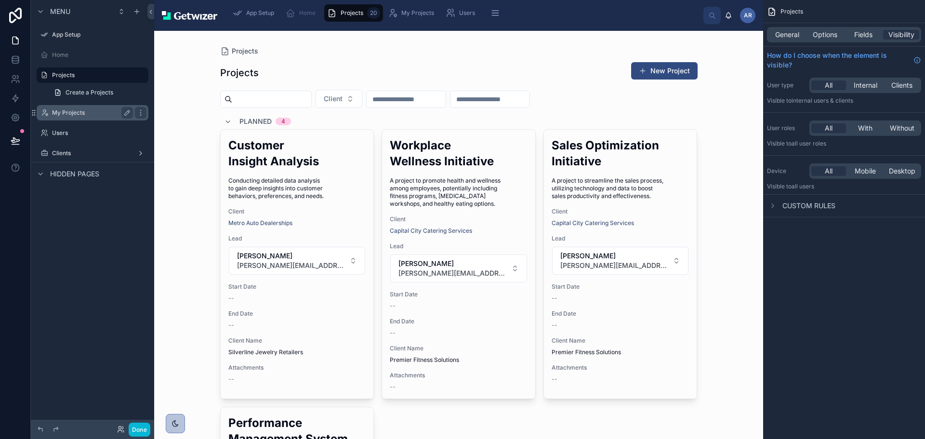
click at [79, 117] on label "My Projects" at bounding box center [90, 113] width 77 height 8
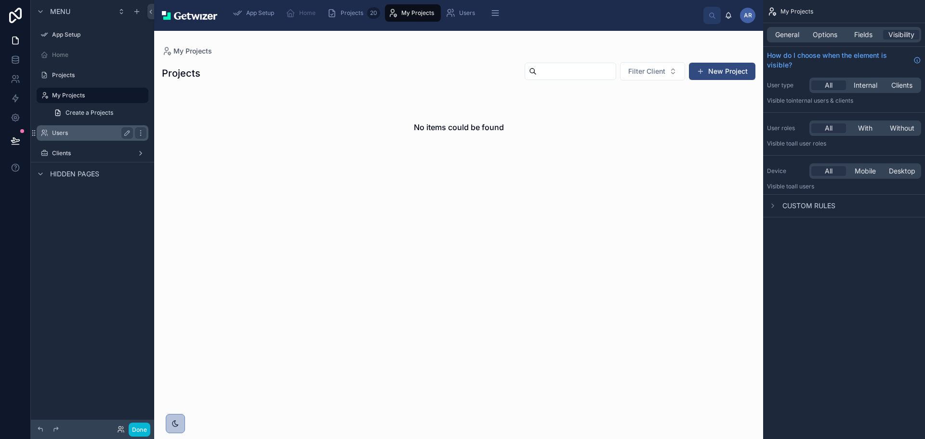
click at [76, 137] on label "Users" at bounding box center [90, 133] width 77 height 8
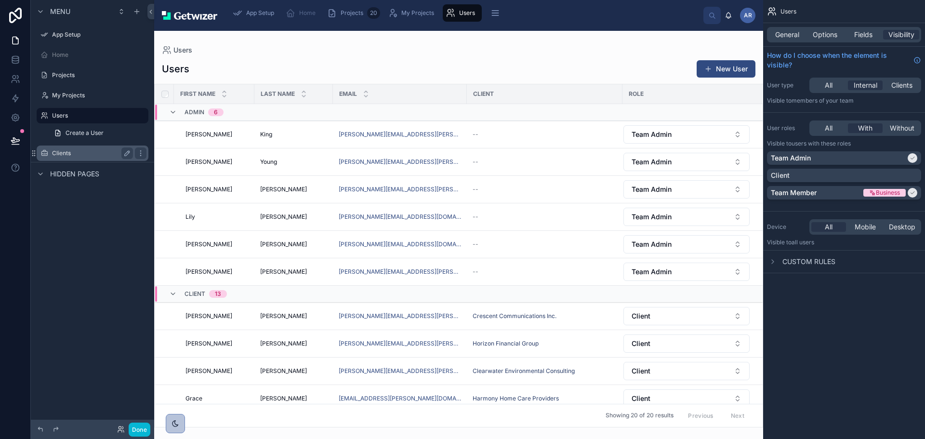
click at [80, 157] on label "Clients" at bounding box center [90, 153] width 77 height 8
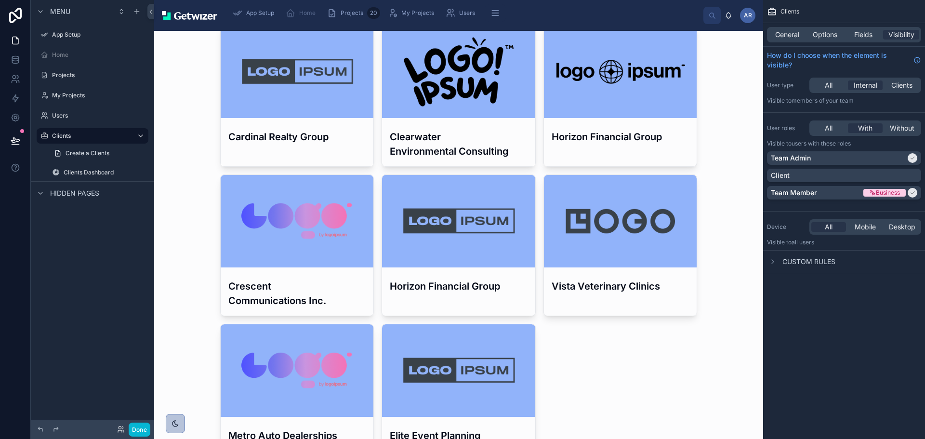
scroll to position [182, 0]
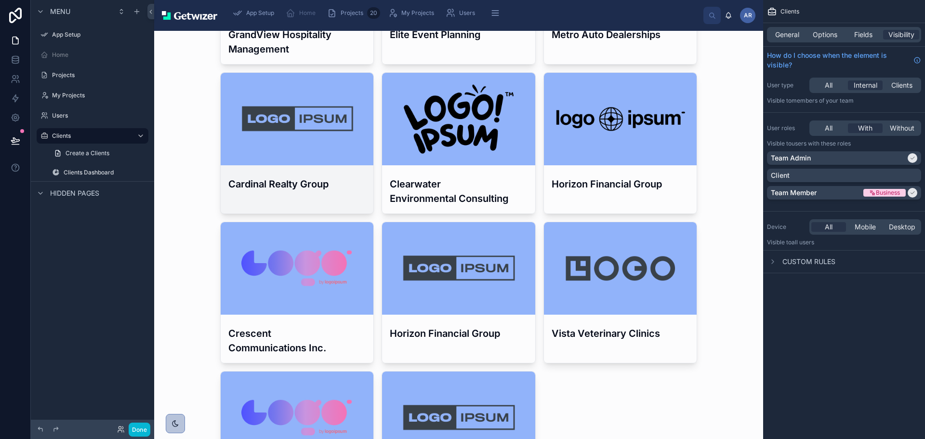
click at [317, 165] on div at bounding box center [297, 119] width 153 height 92
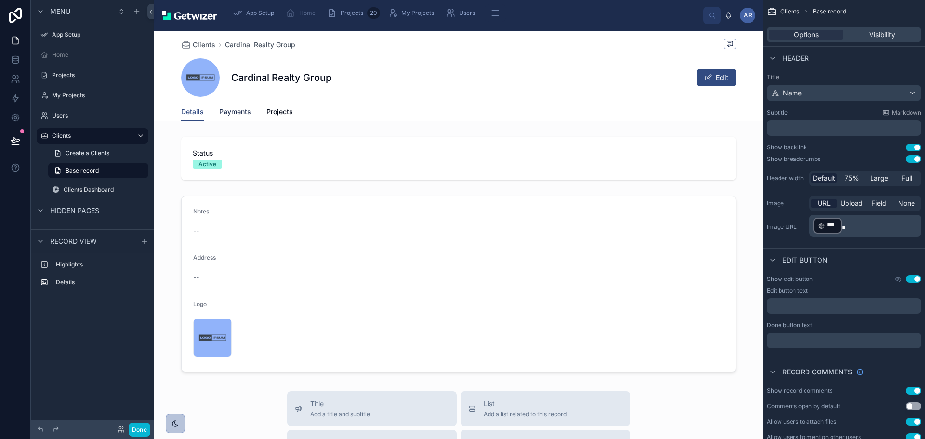
click at [251, 117] on span "Payments" at bounding box center [235, 112] width 32 height 10
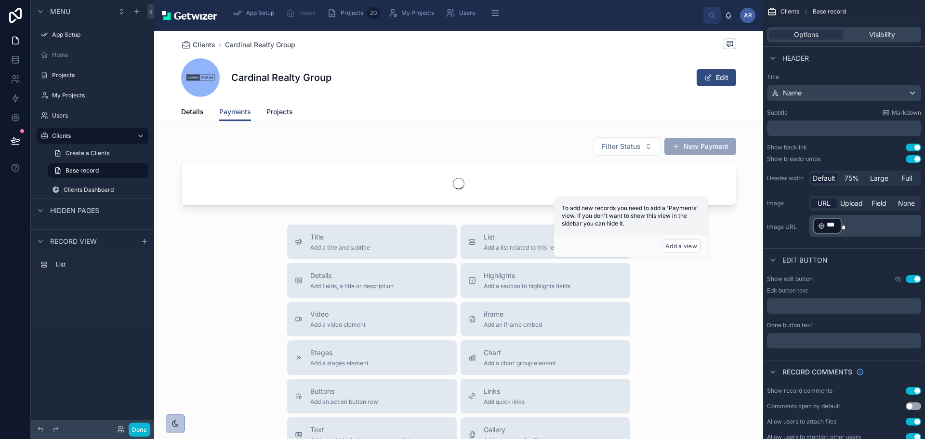
click at [293, 117] on span "Projects" at bounding box center [279, 112] width 26 height 10
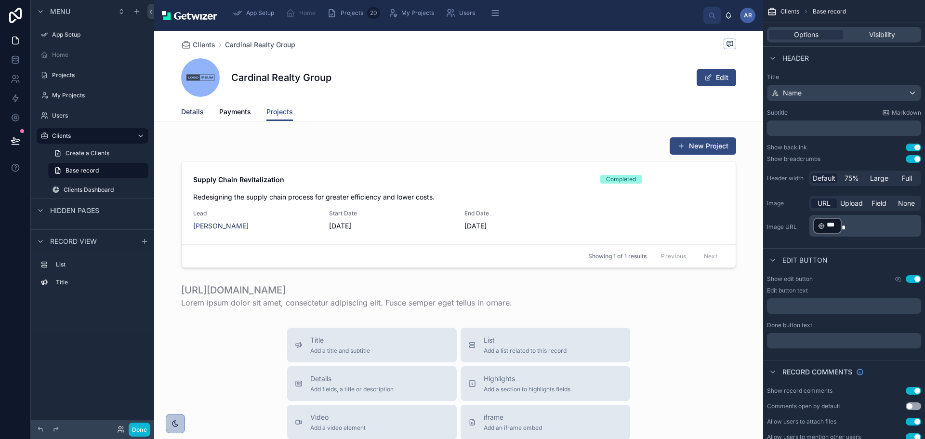
click at [204, 117] on span "Details" at bounding box center [192, 112] width 23 height 10
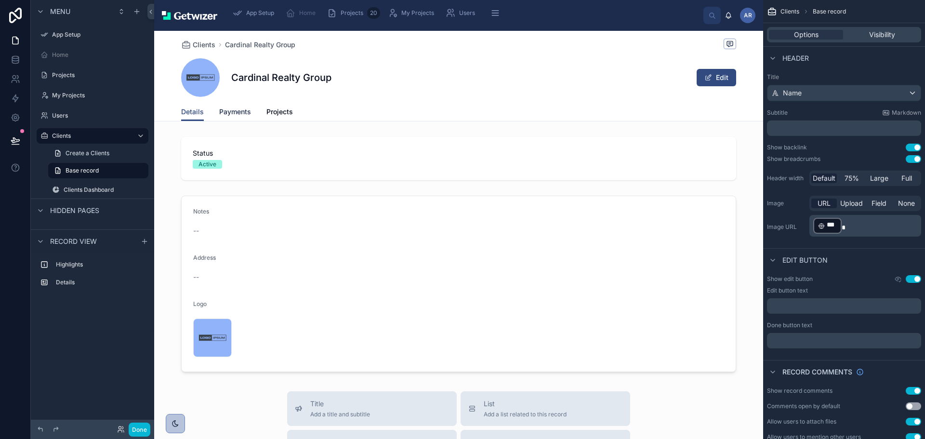
click at [251, 117] on span "Payments" at bounding box center [235, 112] width 32 height 10
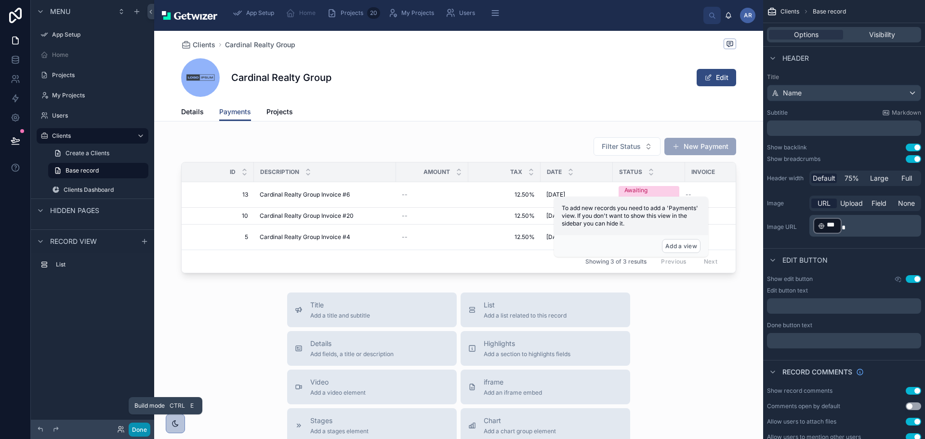
click at [150, 429] on button "Done" at bounding box center [140, 429] width 22 height 14
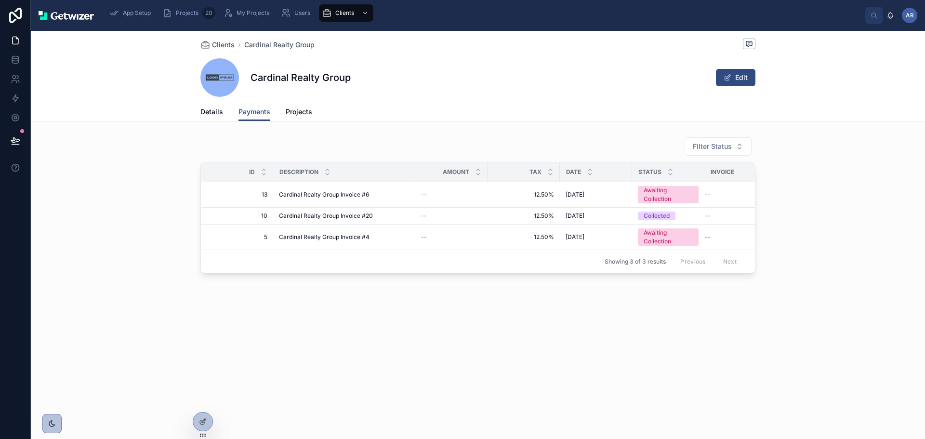
click at [94, 20] on img at bounding box center [66, 15] width 55 height 9
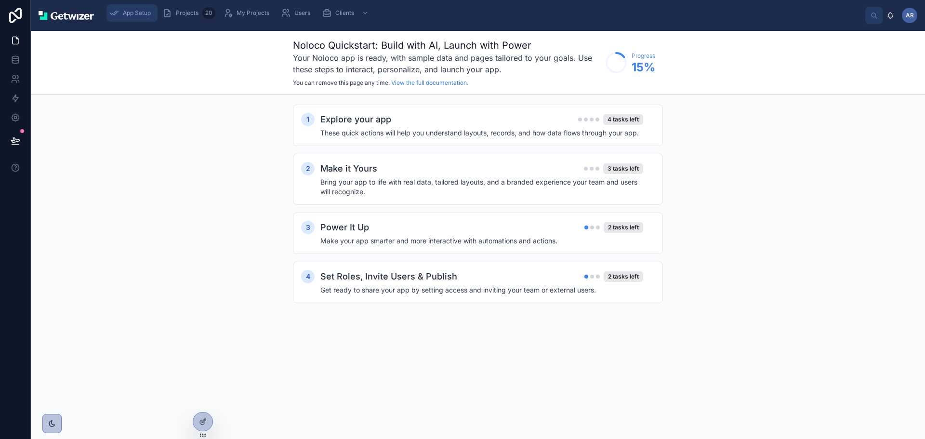
click at [141, 17] on span "App Setup" at bounding box center [137, 13] width 28 height 8
click at [198, 17] on span "Projects" at bounding box center [187, 13] width 23 height 8
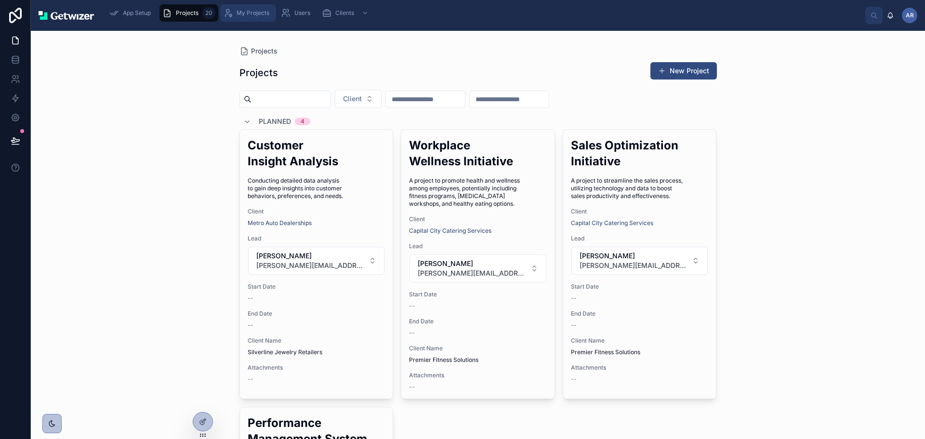
click at [273, 18] on div "My Projects" at bounding box center [248, 12] width 50 height 15
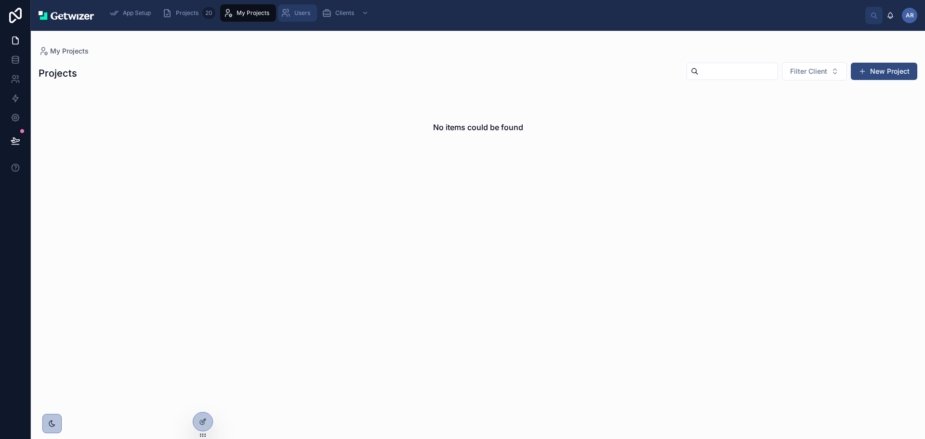
click at [314, 15] on div "Users" at bounding box center [297, 12] width 33 height 15
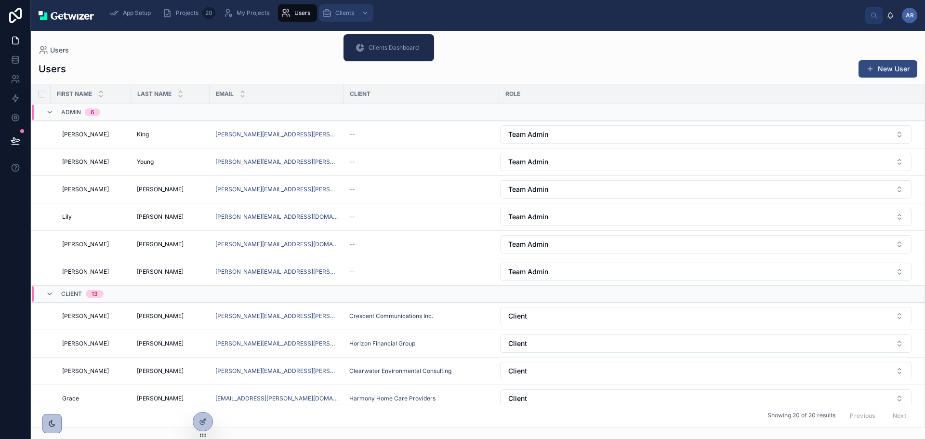
click at [354, 17] on span "Clients" at bounding box center [344, 13] width 19 height 8
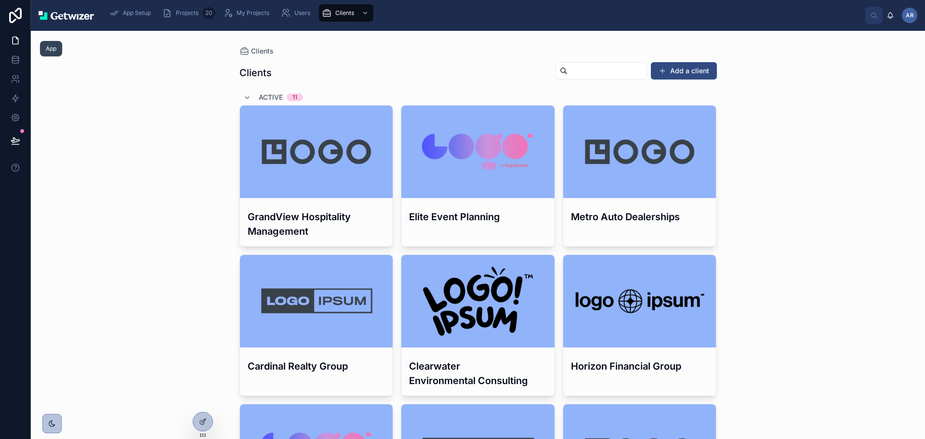
click at [20, 45] on icon at bounding box center [16, 41] width 10 height 10
click at [13, 127] on link at bounding box center [15, 117] width 30 height 19
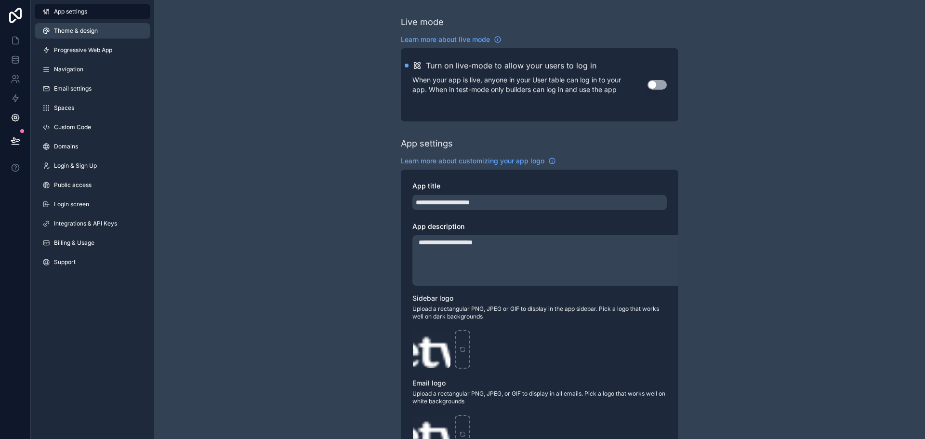
click at [50, 35] on icon at bounding box center [46, 31] width 8 height 8
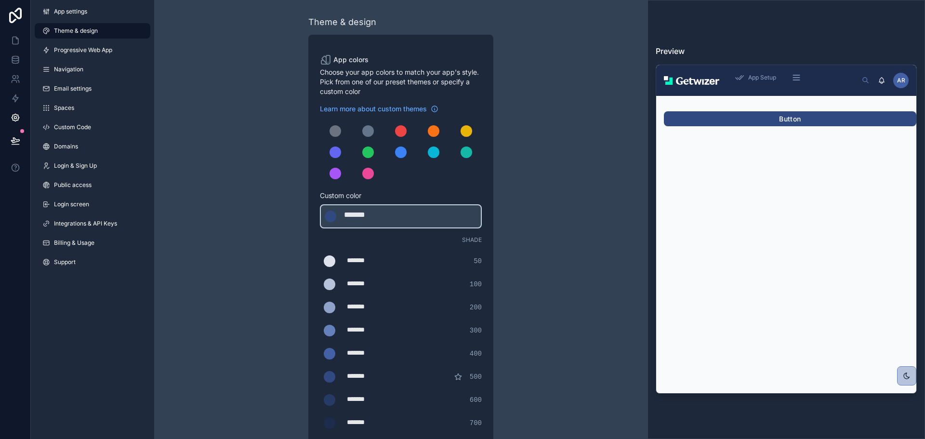
click at [386, 271] on div "******* ******* #dde2ec 50" at bounding box center [401, 260] width 162 height 19
click at [347, 267] on div "*******" at bounding box center [371, 261] width 48 height 12
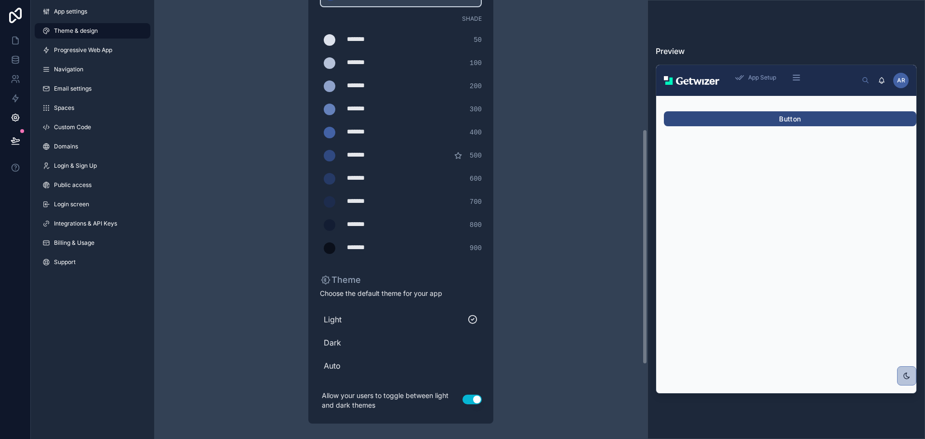
scroll to position [241, 0]
click at [748, 81] on span "App Setup" at bounding box center [762, 78] width 28 height 8
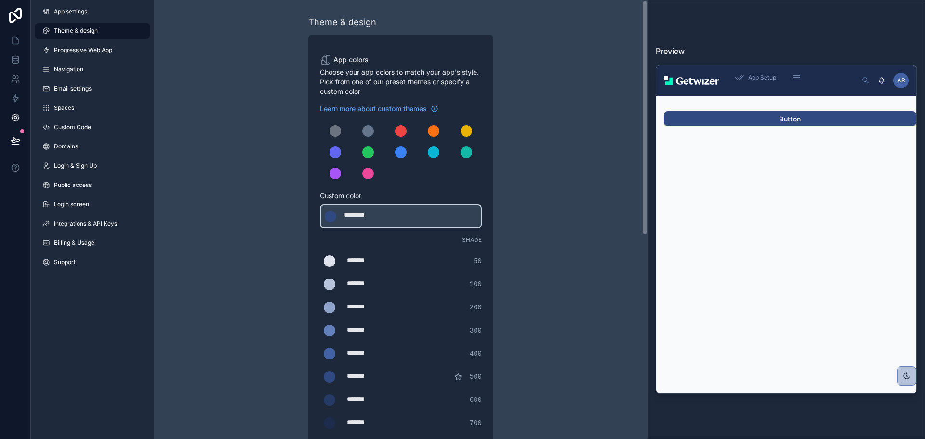
drag, startPoint x: 717, startPoint y: 91, endPoint x: 521, endPoint y: 174, distance: 213.2
click at [521, 174] on div "Theme & design App colors Choose your app colors to match your app's style. Pic…" at bounding box center [400, 330] width 277 height 660
click at [347, 314] on div "*******" at bounding box center [371, 307] width 48 height 12
drag, startPoint x: 356, startPoint y: 376, endPoint x: 323, endPoint y: 379, distance: 33.3
click at [347, 314] on div "*******" at bounding box center [371, 307] width 48 height 12
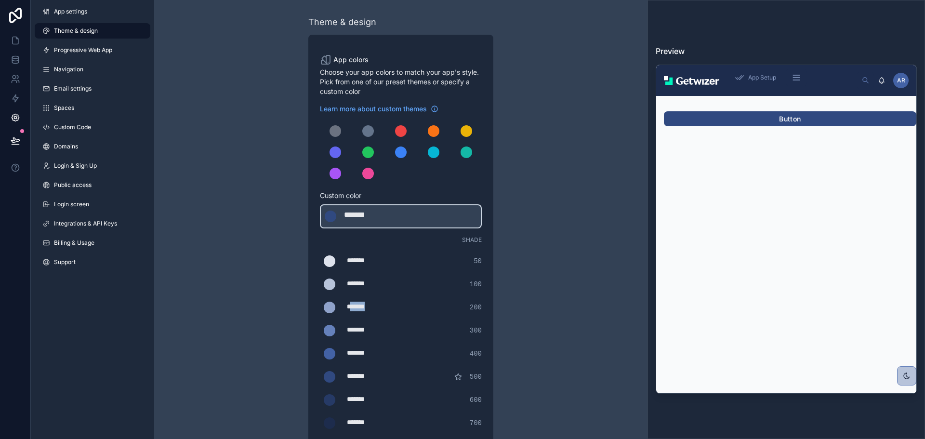
type div "*******"
click at [19, 65] on icon at bounding box center [16, 60] width 10 height 10
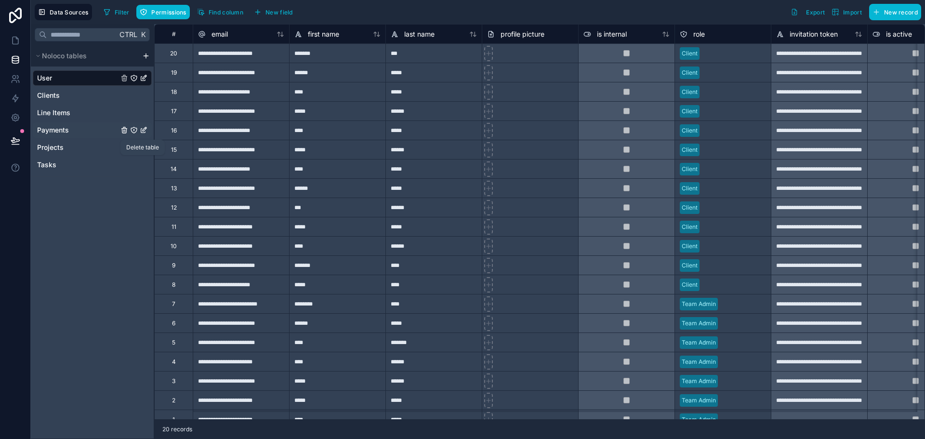
click at [125, 131] on icon "Payments" at bounding box center [125, 131] width 0 height 2
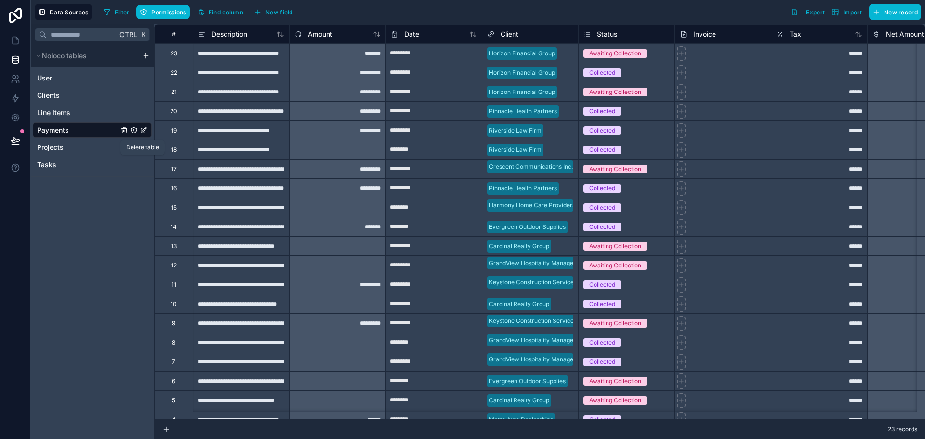
click at [128, 134] on icon "Payments" at bounding box center [124, 130] width 8 height 8
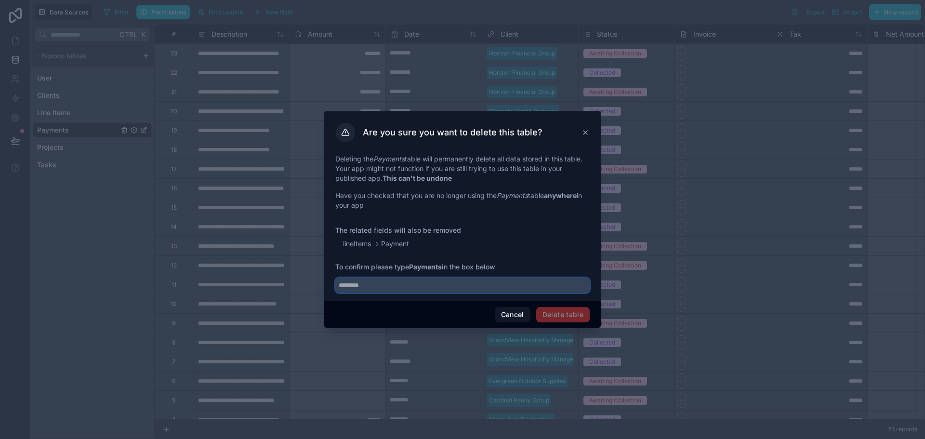
click at [356, 293] on input "text" at bounding box center [462, 284] width 254 height 15
type input "********"
click at [576, 322] on button "Delete table" at bounding box center [562, 314] width 53 height 15
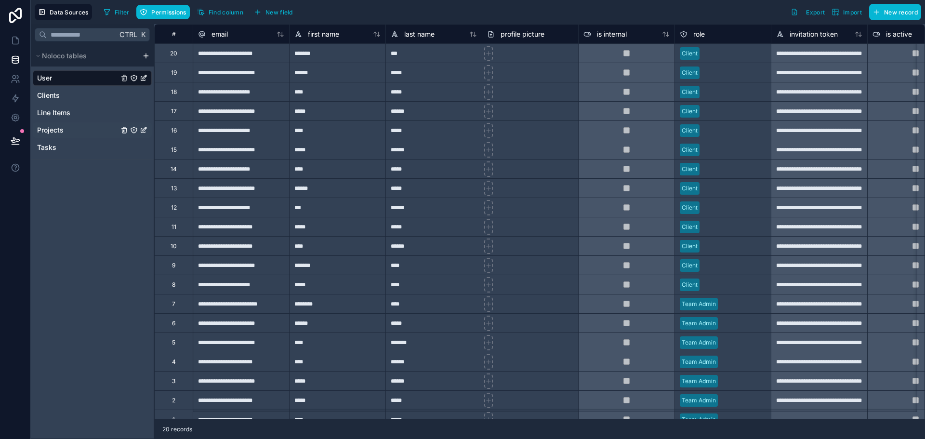
click at [64, 135] on span "Projects" at bounding box center [50, 130] width 26 height 10
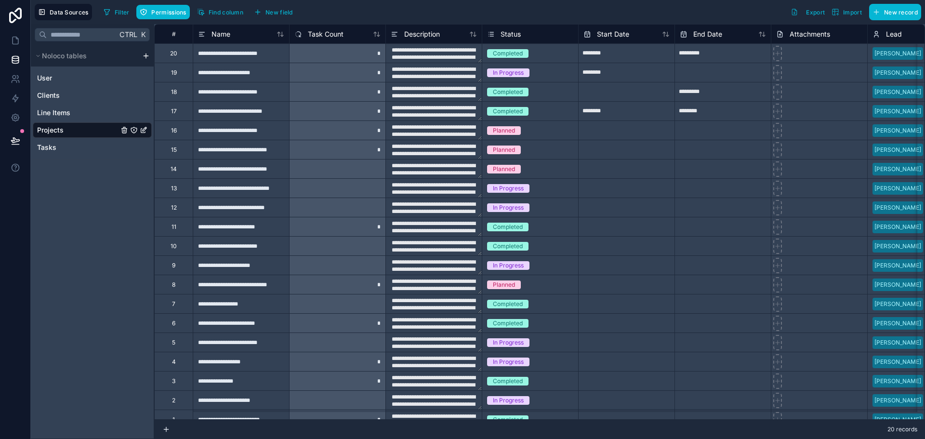
click at [147, 134] on icon "Projects" at bounding box center [144, 130] width 8 height 8
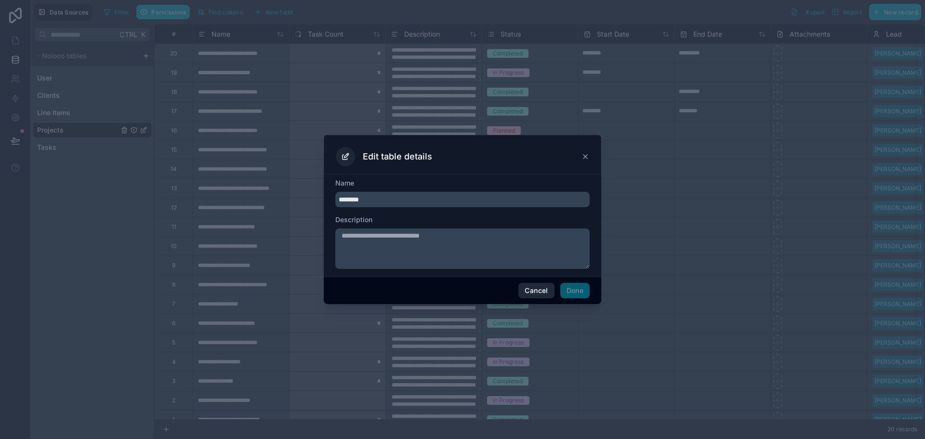
click at [554, 298] on button "Cancel" at bounding box center [536, 290] width 36 height 15
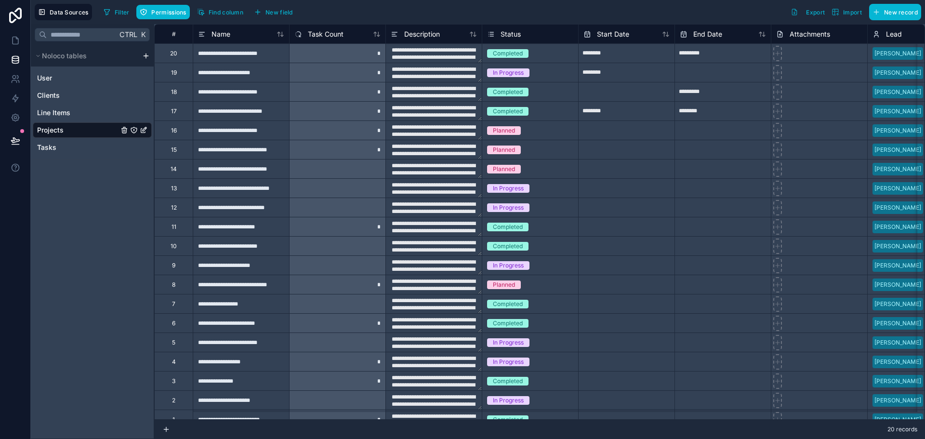
click at [350, 63] on div "*" at bounding box center [337, 52] width 96 height 19
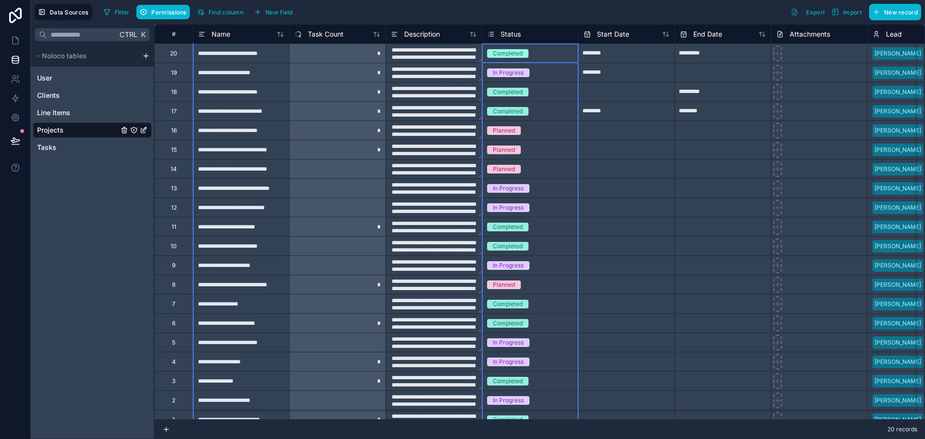
click at [521, 40] on div "Status" at bounding box center [504, 34] width 34 height 12
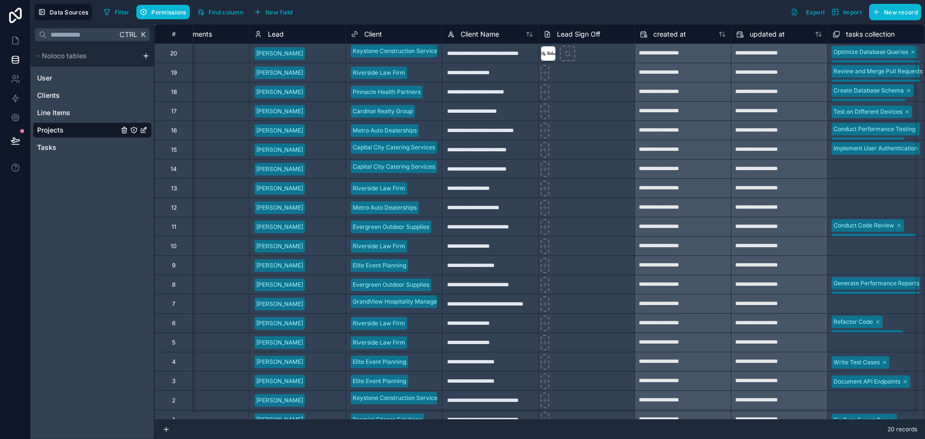
scroll to position [0, 625]
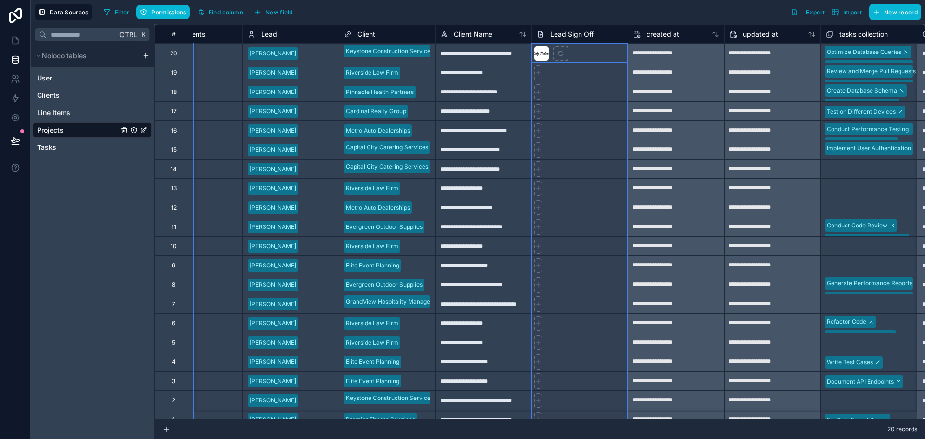
click at [593, 39] on span "Lead Sign Off" at bounding box center [571, 34] width 43 height 10
click at [623, 40] on div "Lead Sign Off" at bounding box center [579, 34] width 86 height 12
click at [541, 35] on icon at bounding box center [539, 34] width 1 height 1
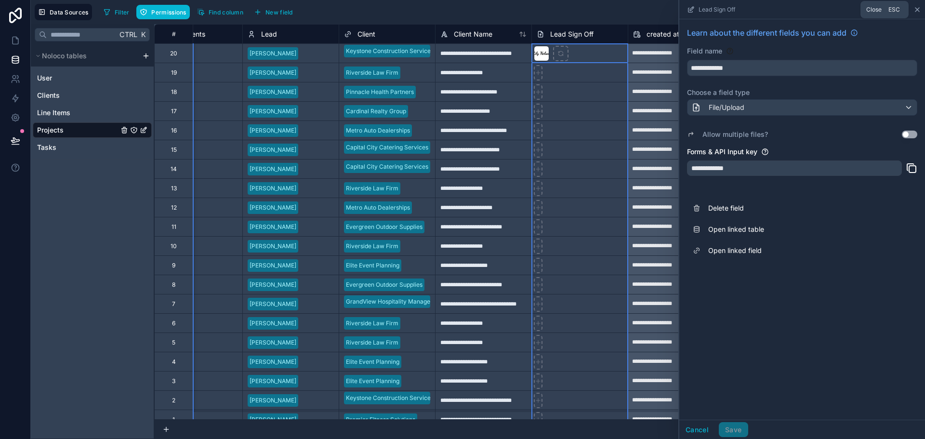
click at [913, 9] on icon at bounding box center [917, 10] width 8 height 8
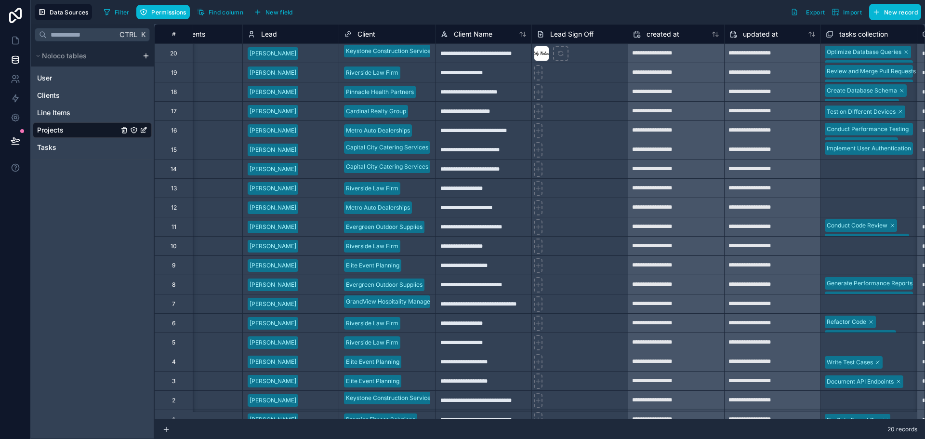
click at [593, 38] on span "Lead Sign Off" at bounding box center [571, 34] width 43 height 10
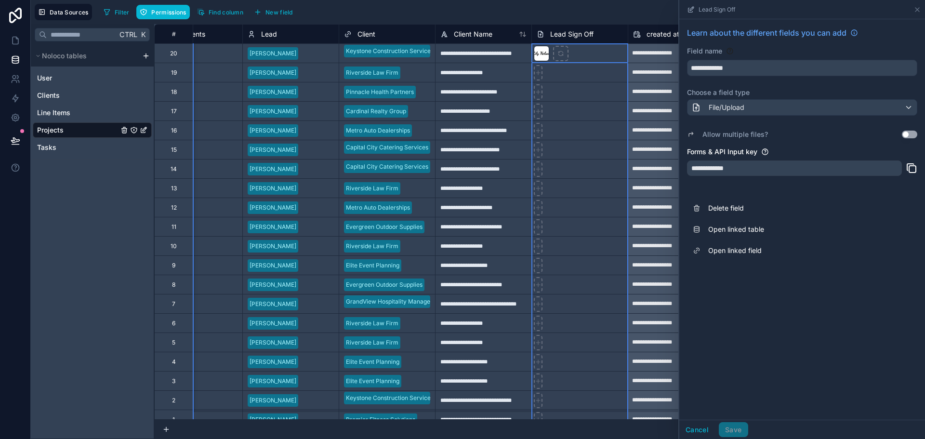
click at [593, 38] on span "Lead Sign Off" at bounding box center [571, 34] width 43 height 10
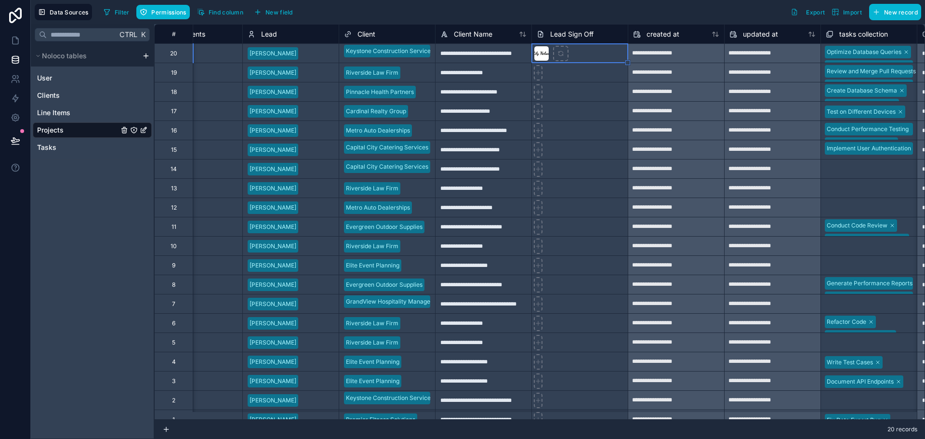
click at [589, 40] on div "Lead Sign Off" at bounding box center [564, 34] width 57 height 12
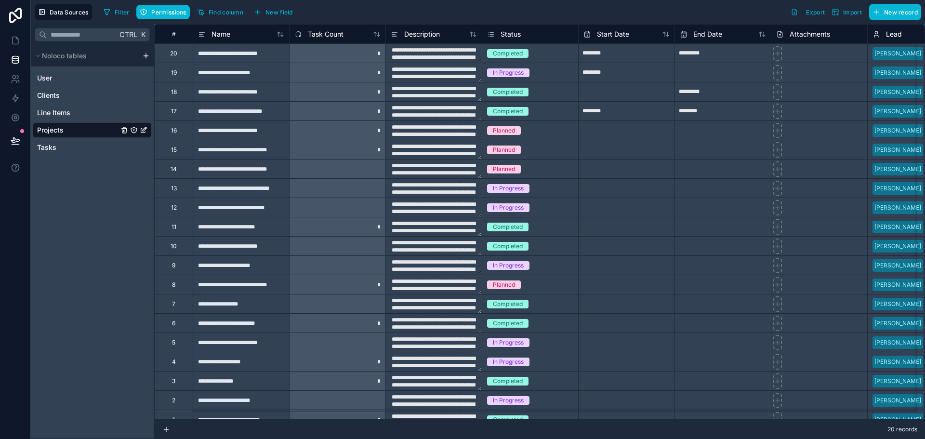
click at [81, 268] on div "Ctrl K Noloco tables User Clients Line Items Projects Tasks" at bounding box center [92, 231] width 123 height 415
click at [56, 152] on span "Tasks" at bounding box center [46, 148] width 19 height 10
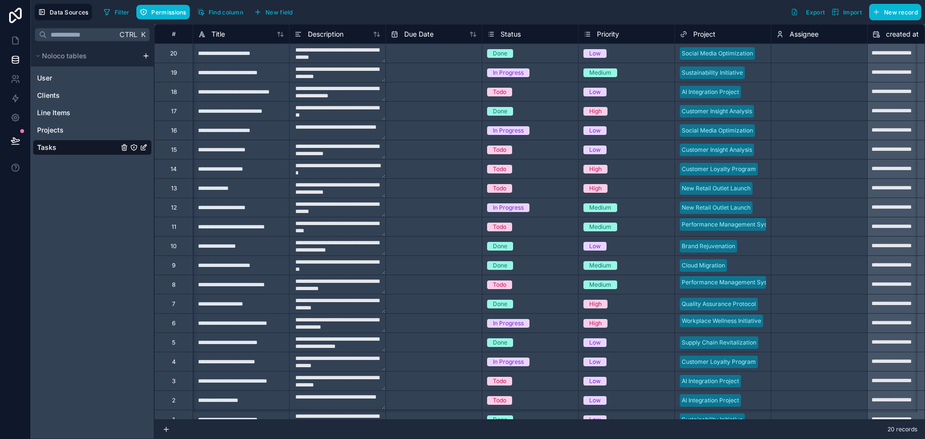
scroll to position [0, 239]
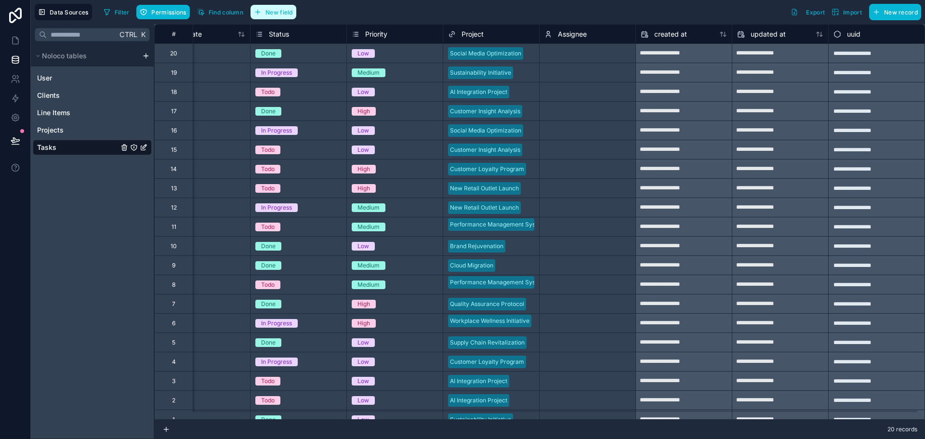
click at [293, 13] on span "New field" at bounding box center [278, 12] width 27 height 7
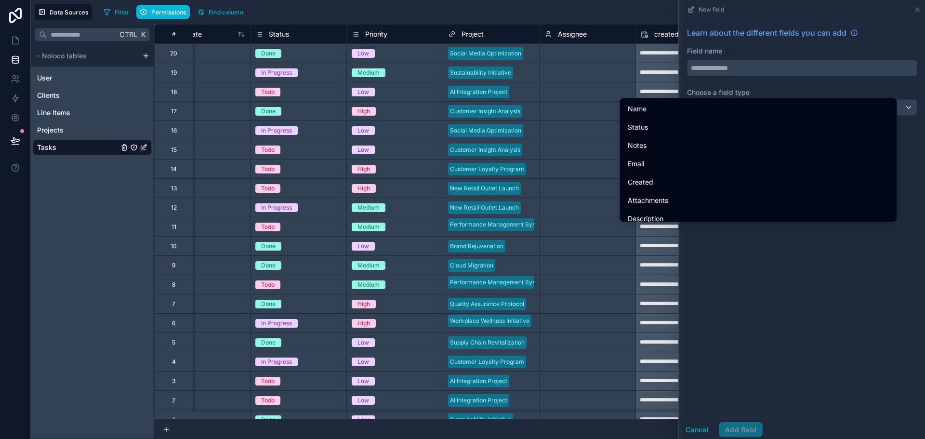
click at [733, 76] on input "text" at bounding box center [801, 67] width 229 height 15
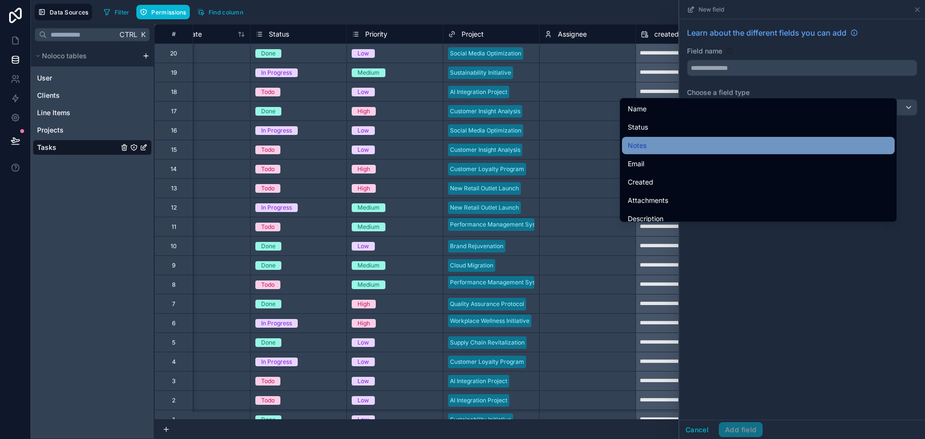
click at [719, 151] on div "Notes" at bounding box center [757, 146] width 261 height 12
type input "*****"
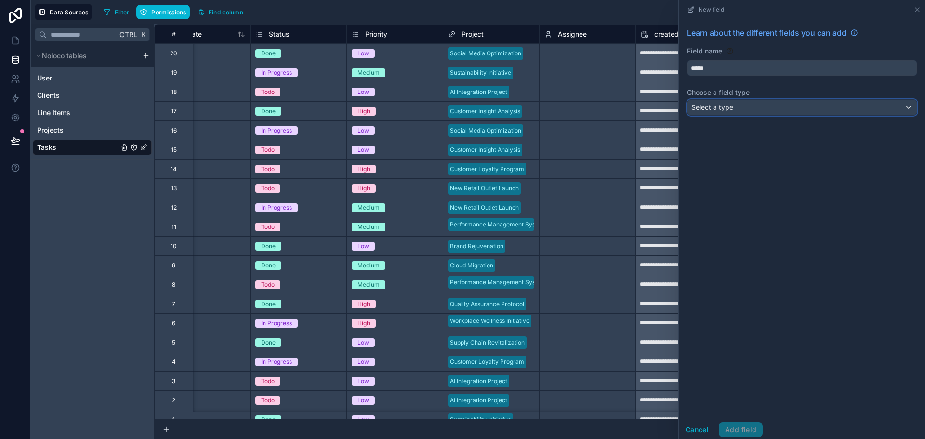
click at [722, 115] on div "Select a type" at bounding box center [801, 107] width 229 height 15
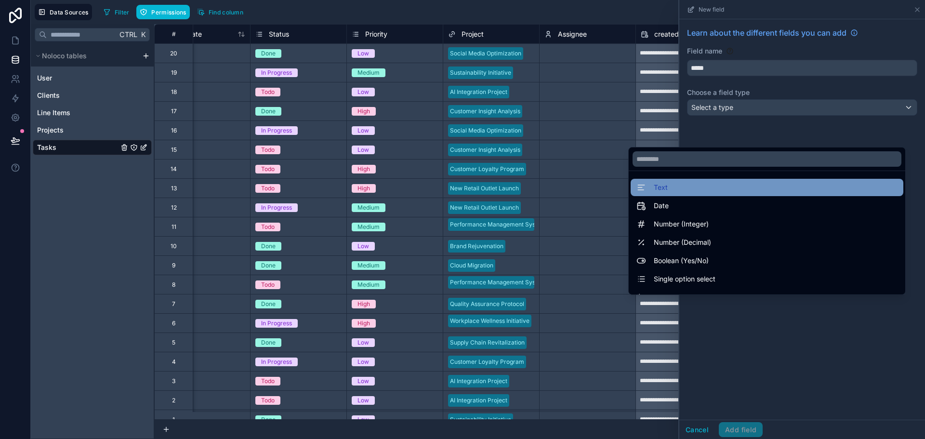
click at [667, 193] on div "Text" at bounding box center [766, 188] width 261 height 12
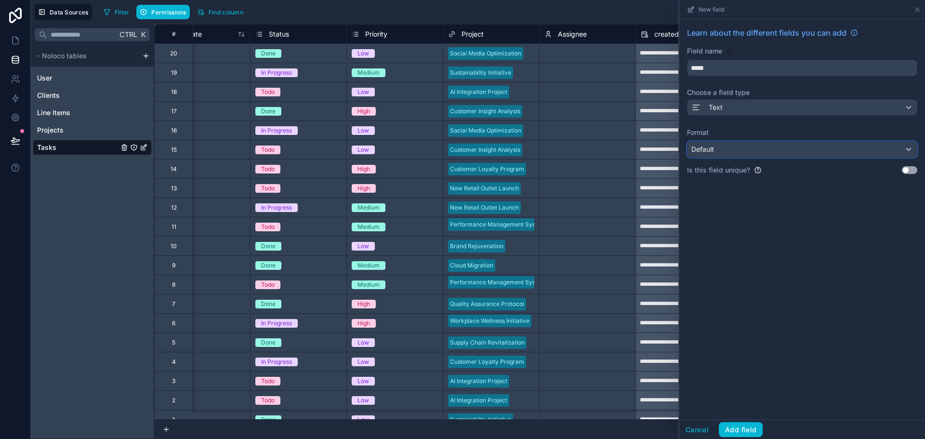
click at [708, 157] on div "Default" at bounding box center [801, 149] width 229 height 15
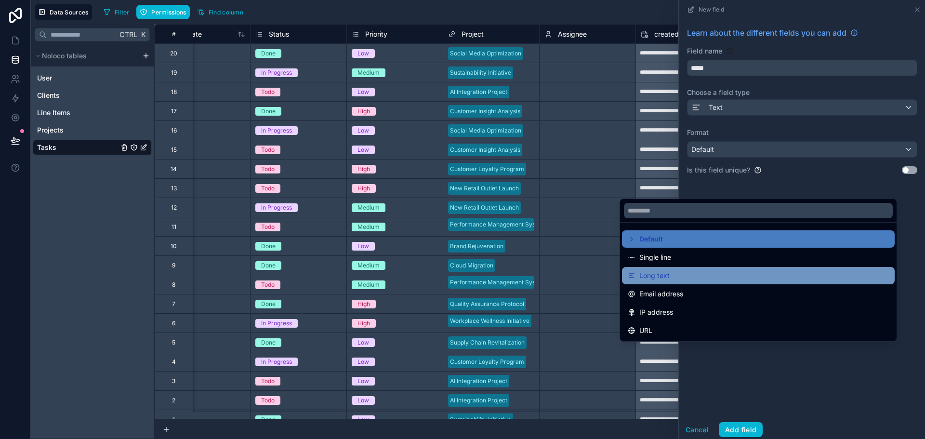
click at [669, 281] on span "Long text" at bounding box center [654, 276] width 30 height 12
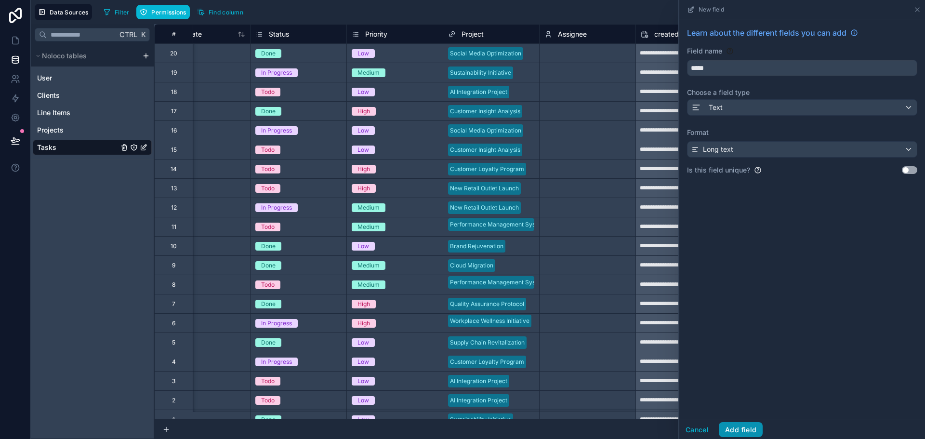
click at [719, 430] on button "Add field" at bounding box center [741, 429] width 44 height 15
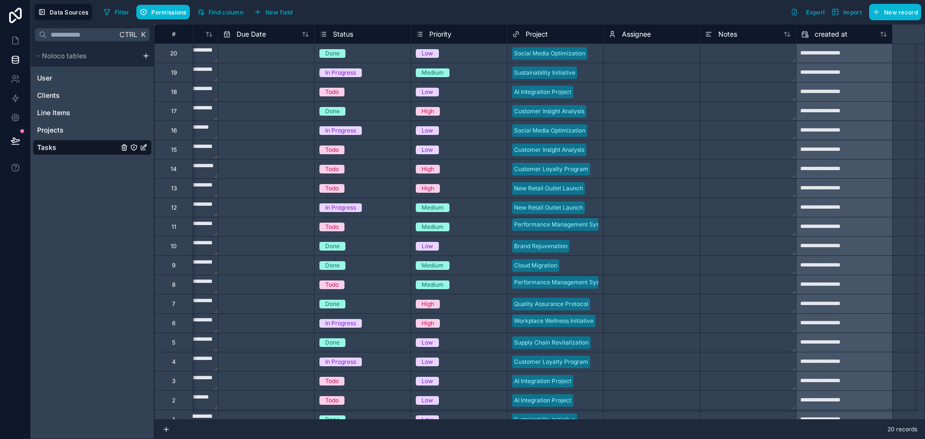
scroll to position [0, 335]
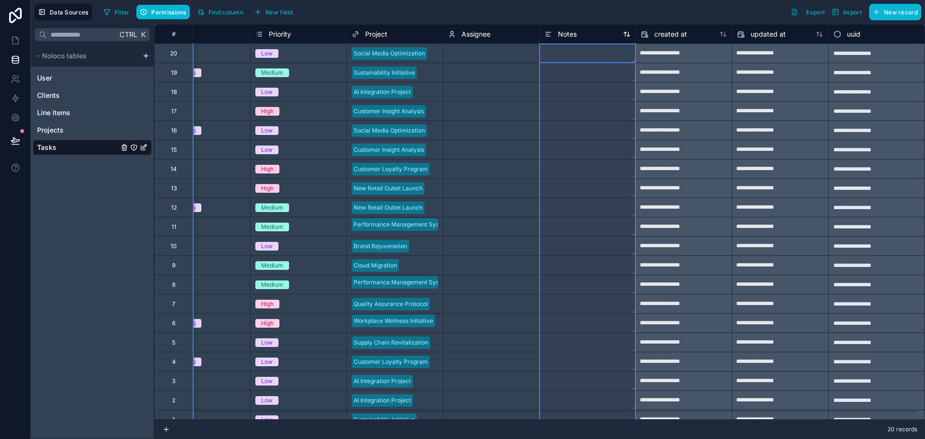
click at [625, 40] on div "Notes" at bounding box center [587, 34] width 86 height 12
click at [667, 87] on div "Delete rows 1 to 20" at bounding box center [658, 81] width 67 height 11
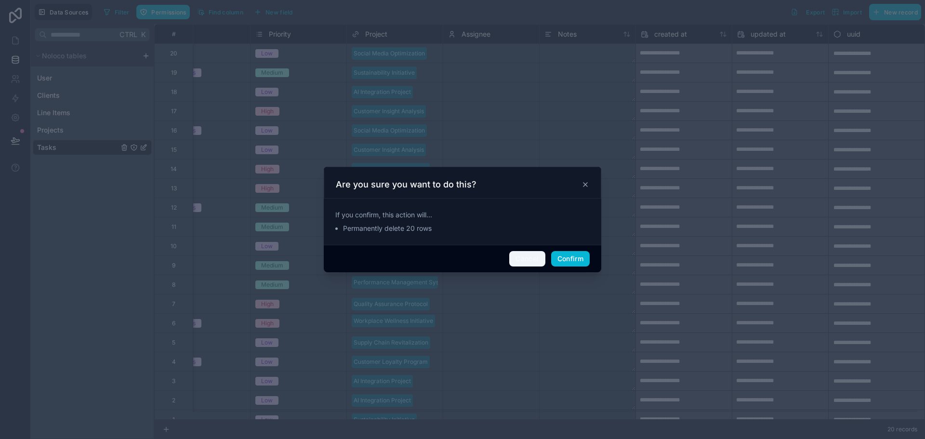
click at [541, 266] on button "Cancel" at bounding box center [527, 258] width 36 height 15
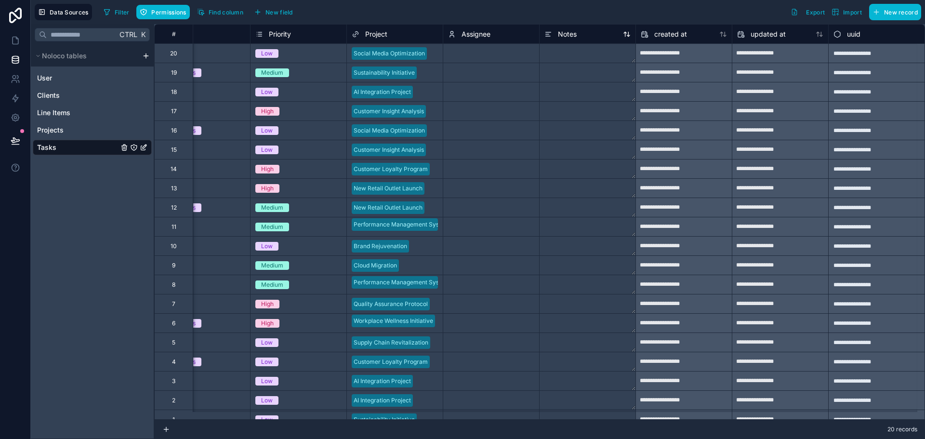
click at [576, 39] on span "Notes" at bounding box center [567, 34] width 19 height 10
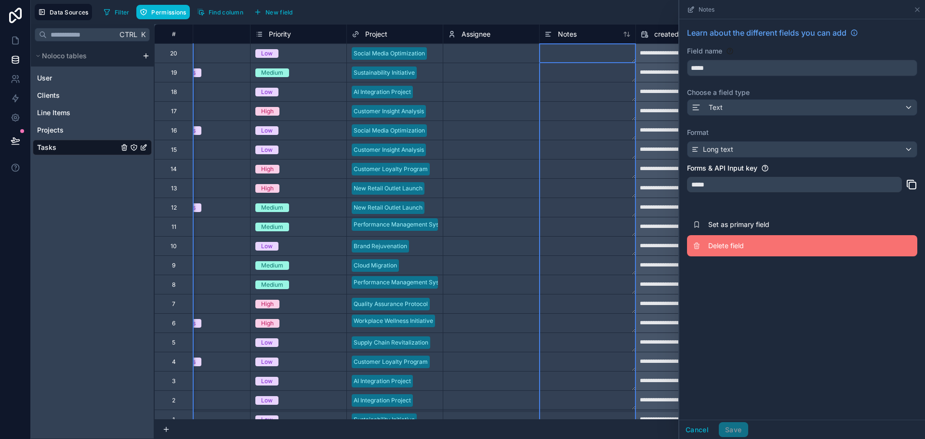
click at [708, 250] on span "Delete field" at bounding box center [777, 246] width 139 height 10
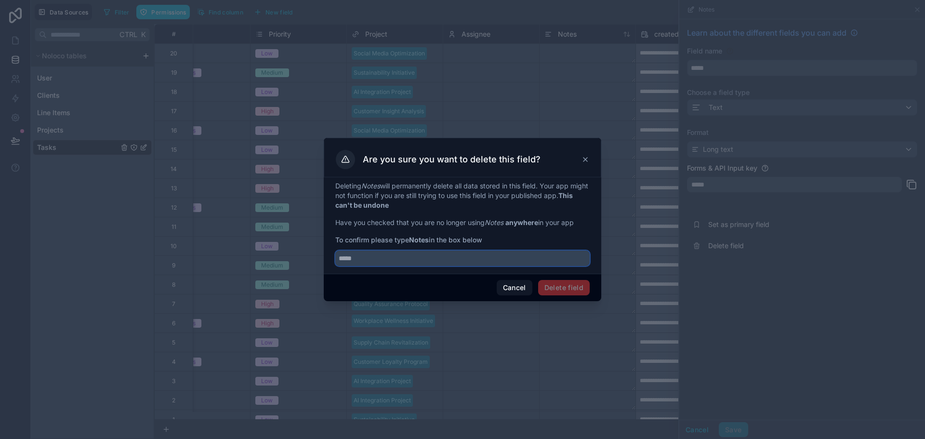
drag, startPoint x: 389, startPoint y: 273, endPoint x: 319, endPoint y: 271, distance: 69.4
click at [335, 266] on input "text" at bounding box center [462, 257] width 254 height 15
type input "*****"
click at [589, 295] on button "Delete field" at bounding box center [564, 287] width 52 height 15
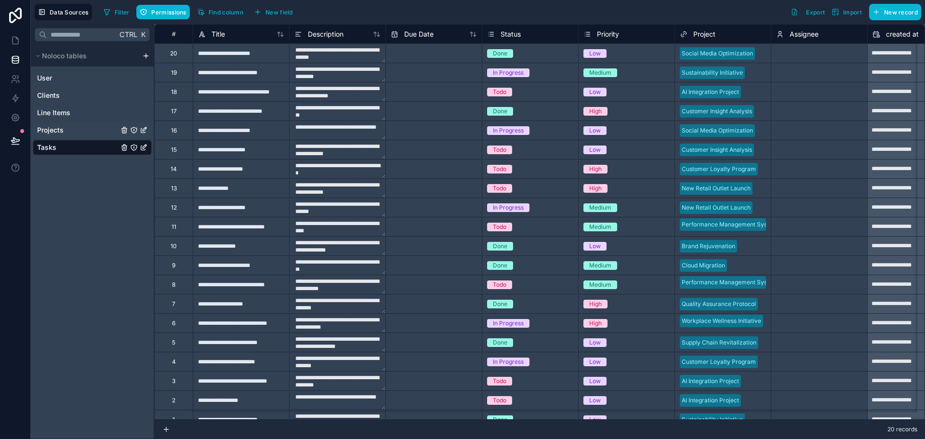
click at [61, 135] on span "Projects" at bounding box center [50, 130] width 26 height 10
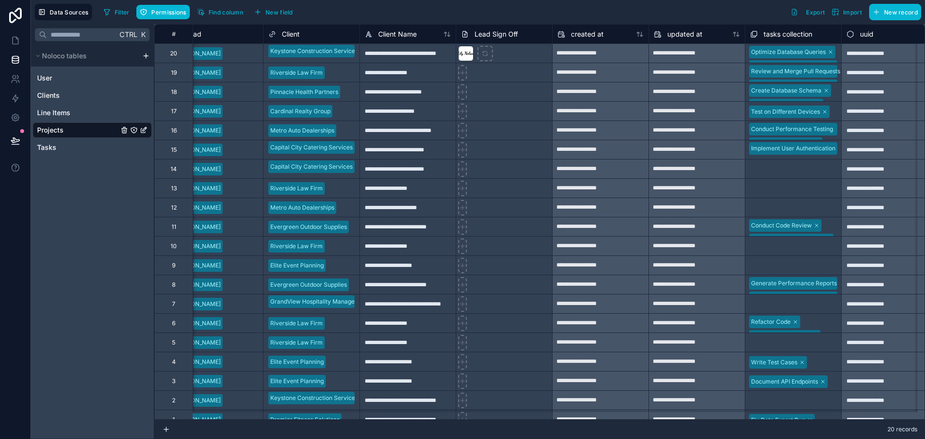
scroll to position [0, 720]
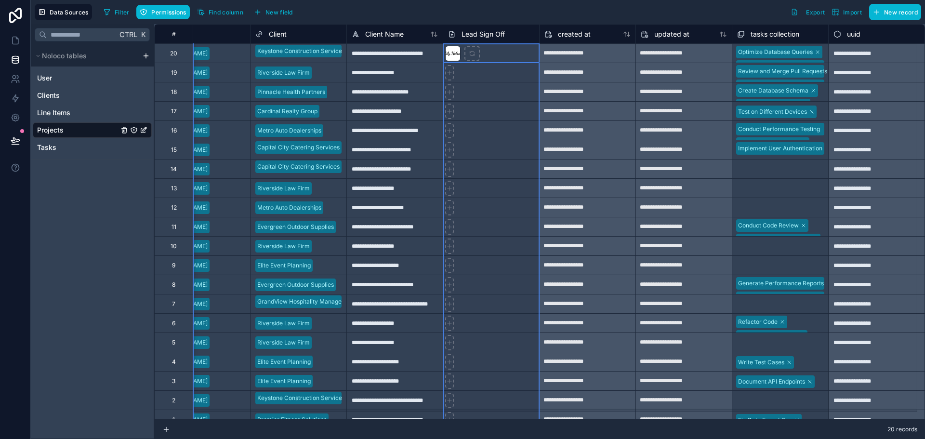
click at [534, 40] on div "Lead Sign Off" at bounding box center [491, 34] width 86 height 12
click at [534, 39] on div "Lead Sign Off" at bounding box center [491, 34] width 86 height 12
click at [534, 37] on div "Lead Sign Off" at bounding box center [491, 34] width 86 height 12
click at [505, 38] on span "Lead Sign Off" at bounding box center [482, 34] width 43 height 10
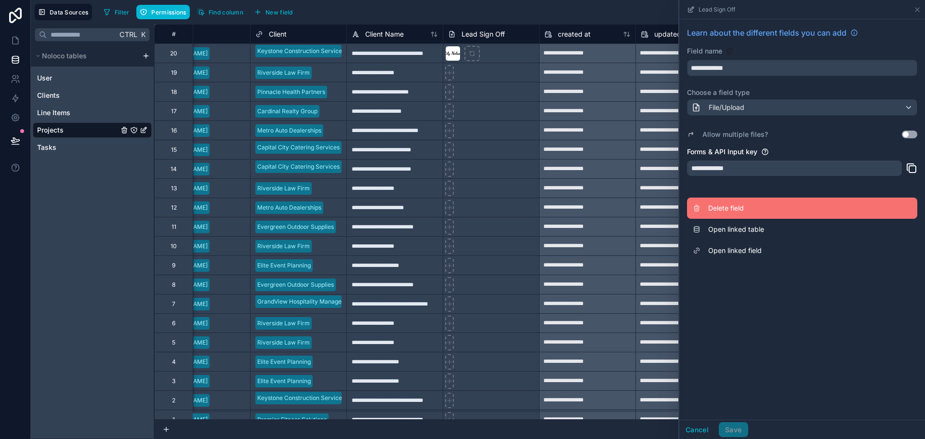
click at [708, 213] on span "Delete field" at bounding box center [777, 208] width 139 height 10
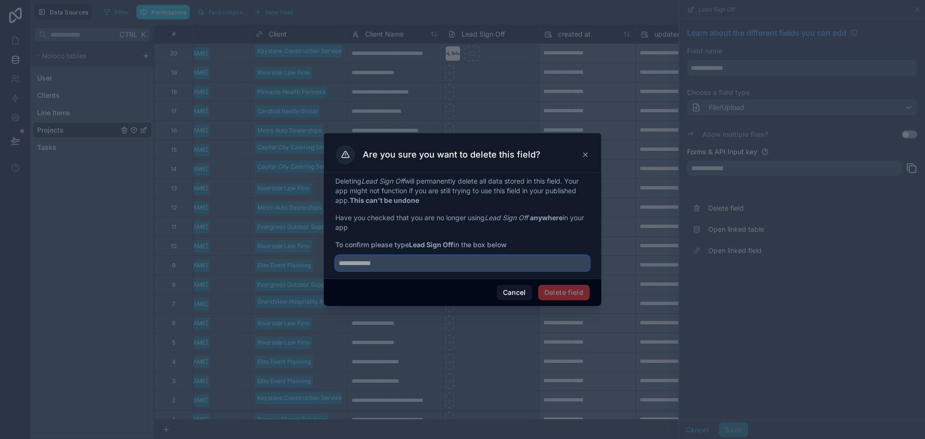
click at [381, 271] on input "text" at bounding box center [462, 262] width 254 height 15
type input "**********"
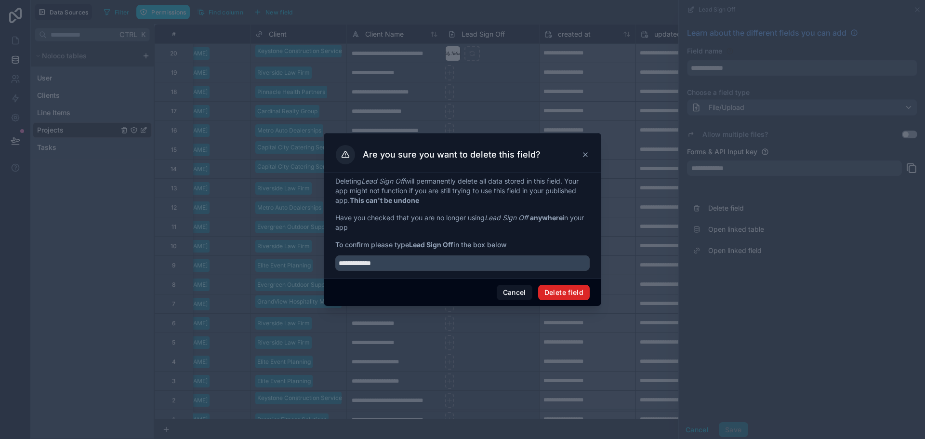
click at [589, 300] on button "Delete field" at bounding box center [564, 292] width 52 height 15
